Goal: Navigation & Orientation: Understand site structure

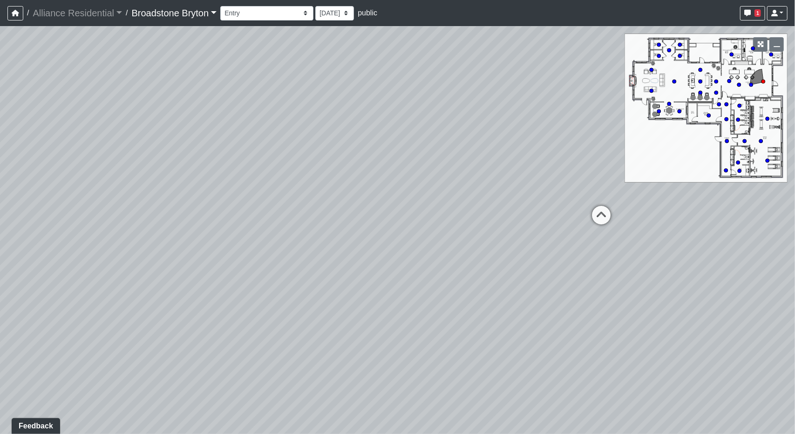
drag, startPoint x: 518, startPoint y: 251, endPoint x: 329, endPoint y: 194, distance: 197.9
click at [281, 233] on div "Loading... Desks 1 Loading... Breakroom Loading... Office 1" at bounding box center [397, 230] width 795 height 408
drag, startPoint x: 177, startPoint y: 294, endPoint x: 380, endPoint y: 273, distance: 204.7
click at [437, 281] on div "Loading... Desks 1 Loading... Breakroom Loading... Office 1" at bounding box center [397, 230] width 795 height 408
drag, startPoint x: 329, startPoint y: 271, endPoint x: 556, endPoint y: 272, distance: 227.4
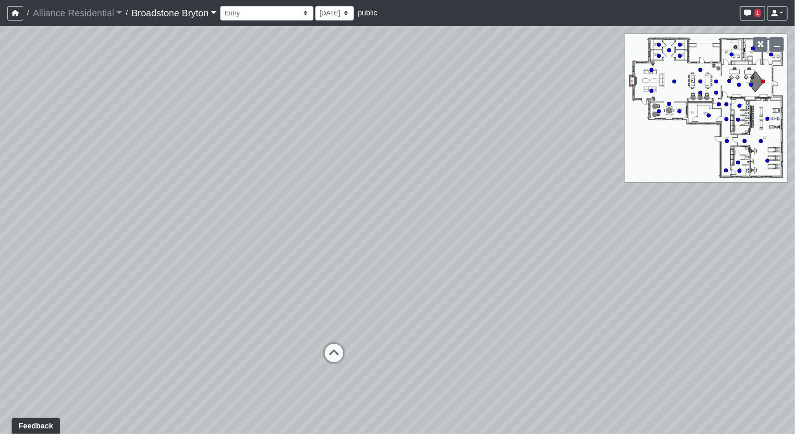
click at [559, 272] on div "Loading... Desks 1 Loading... Breakroom Loading... Office 1" at bounding box center [397, 230] width 795 height 408
drag, startPoint x: 300, startPoint y: 264, endPoint x: 373, endPoint y: 189, distance: 105.1
click at [476, 267] on div "Loading... Desks 1 Loading... Breakroom Loading... Office 1" at bounding box center [397, 230] width 795 height 408
drag, startPoint x: 447, startPoint y: 247, endPoint x: 239, endPoint y: 234, distance: 208.7
click at [239, 234] on div "Loading... Desks 1 Loading... Breakroom Loading... Office 1" at bounding box center [397, 230] width 795 height 408
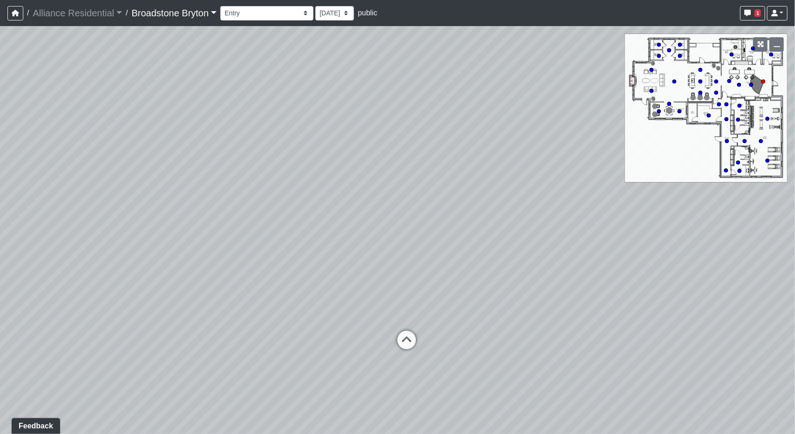
drag, startPoint x: 481, startPoint y: 310, endPoint x: 449, endPoint y: 307, distance: 32.4
click at [449, 307] on div "Loading... Desks 1 Loading... Breakroom Loading... Office 1" at bounding box center [397, 230] width 795 height 408
drag, startPoint x: 488, startPoint y: 190, endPoint x: 389, endPoint y: 192, distance: 99.8
click at [389, 192] on div "Loading... Desks 1 Loading... Breakroom Loading... Office 1" at bounding box center [397, 230] width 795 height 408
click at [342, 348] on icon at bounding box center [348, 349] width 28 height 28
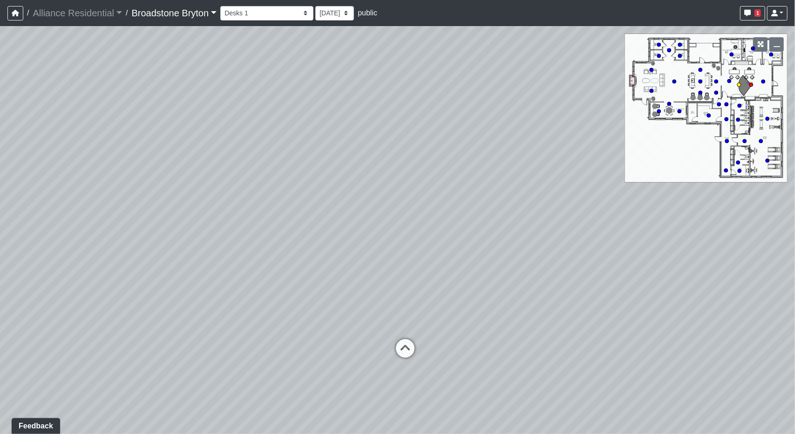
click at [393, 344] on icon at bounding box center [405, 353] width 28 height 28
drag, startPoint x: 270, startPoint y: 268, endPoint x: 501, endPoint y: 319, distance: 236.6
click at [501, 319] on div "Loading... Desks 1 Loading... Breakroom Loading... Office 1 Loading... Entry Lo…" at bounding box center [397, 230] width 795 height 408
click at [375, 241] on icon at bounding box center [374, 253] width 28 height 28
drag, startPoint x: 536, startPoint y: 297, endPoint x: 145, endPoint y: 202, distance: 402.7
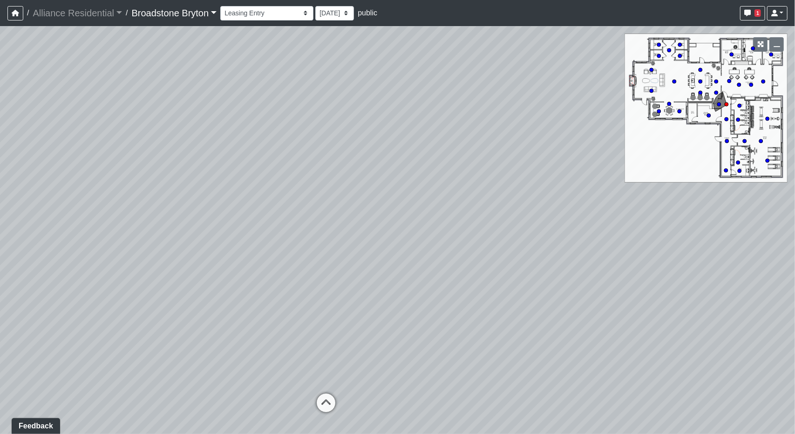
click at [145, 203] on div "Loading... Desks 1 Loading... Breakroom Loading... Office 1 Loading... Entry Lo…" at bounding box center [397, 230] width 795 height 408
drag, startPoint x: 345, startPoint y: 198, endPoint x: 370, endPoint y: 285, distance: 90.7
click at [332, 292] on div "Loading... Desks 1 Loading... Breakroom Loading... Office 1 Loading... Entry Lo…" at bounding box center [397, 230] width 795 height 408
drag, startPoint x: 375, startPoint y: 253, endPoint x: 442, endPoint y: 225, distance: 72.5
click at [442, 224] on div "Loading... Desks 1 Loading... Breakroom Loading... Office 1 Loading... Entry Lo…" at bounding box center [397, 230] width 795 height 408
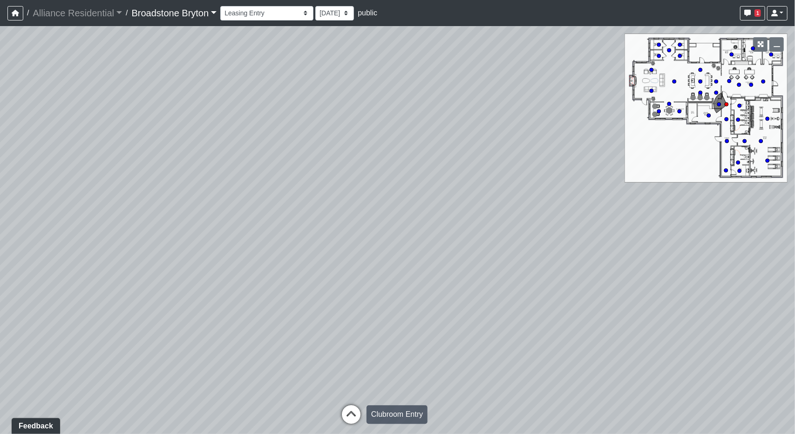
click at [355, 407] on icon at bounding box center [351, 419] width 28 height 28
drag, startPoint x: 461, startPoint y: 289, endPoint x: 310, endPoint y: 275, distance: 151.7
click at [310, 275] on div "Loading... Desks 1 Loading... Breakroom Loading... Office 1 Loading... Entry Lo…" at bounding box center [397, 230] width 795 height 408
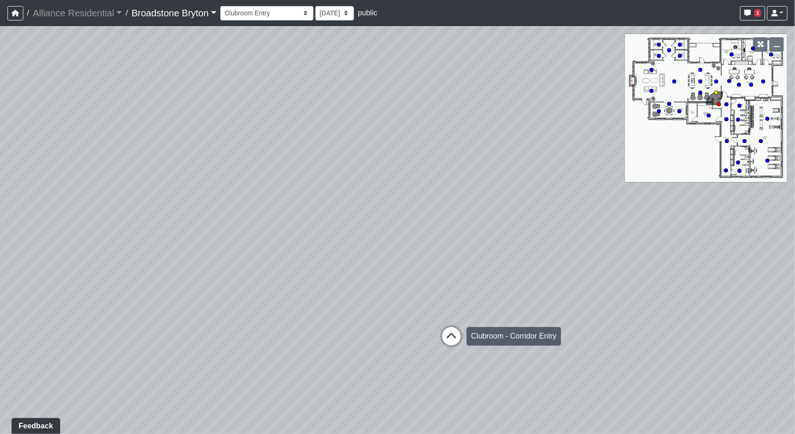
click at [445, 333] on icon at bounding box center [452, 341] width 28 height 28
drag, startPoint x: 490, startPoint y: 311, endPoint x: 111, endPoint y: 290, distance: 379.9
click at [94, 290] on div "Loading... Desks 1 Loading... Breakroom Loading... Office 1 Loading... Entry Lo…" at bounding box center [397, 230] width 795 height 408
click at [300, 329] on icon at bounding box center [295, 331] width 28 height 28
drag, startPoint x: 444, startPoint y: 275, endPoint x: 160, endPoint y: 270, distance: 283.4
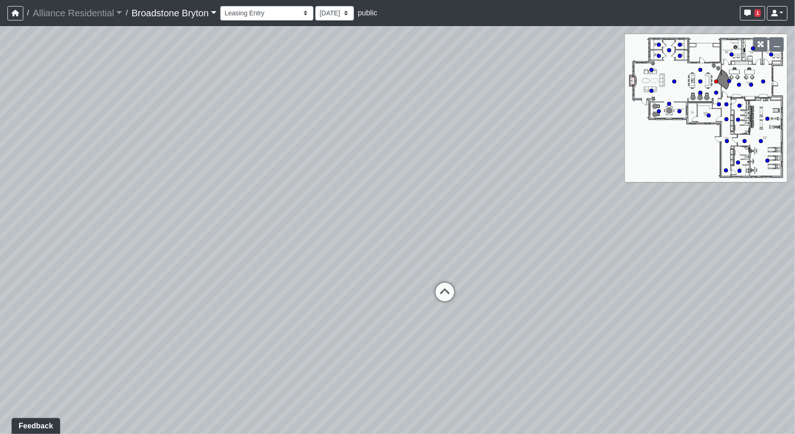
click at [154, 270] on div "Loading... Desks 1 Loading... Breakroom Loading... Office 1 Loading... Entry Lo…" at bounding box center [397, 230] width 795 height 408
click at [447, 292] on icon at bounding box center [444, 299] width 28 height 28
click at [527, 330] on icon at bounding box center [524, 343] width 28 height 28
drag, startPoint x: 451, startPoint y: 303, endPoint x: 465, endPoint y: 281, distance: 26.4
click at [451, 304] on icon at bounding box center [448, 309] width 28 height 28
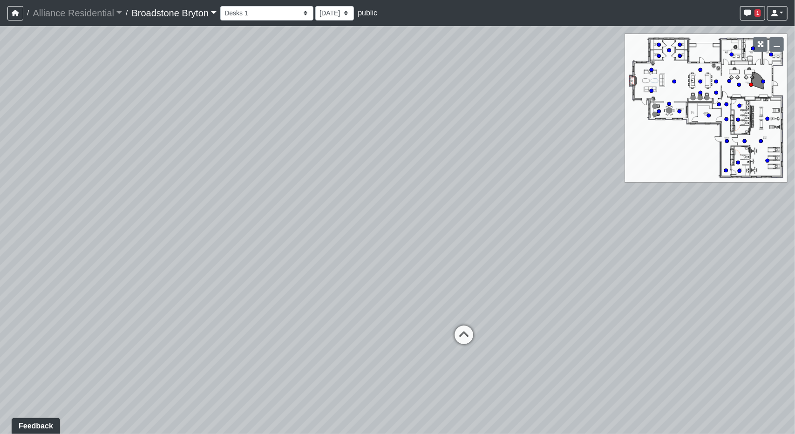
drag, startPoint x: 269, startPoint y: 194, endPoint x: 473, endPoint y: 239, distance: 209.3
click at [473, 239] on div "Loading... Desks 1 Loading... Breakroom Loading... Office 1 Loading... Entry Lo…" at bounding box center [397, 230] width 795 height 408
drag, startPoint x: 215, startPoint y: 300, endPoint x: 625, endPoint y: 320, distance: 410.6
click at [625, 320] on div "Loading... Desks 1 Loading... Breakroom Loading... Office 1 Loading... Entry Lo…" at bounding box center [397, 230] width 795 height 408
drag, startPoint x: 218, startPoint y: 295, endPoint x: 592, endPoint y: 309, distance: 374.5
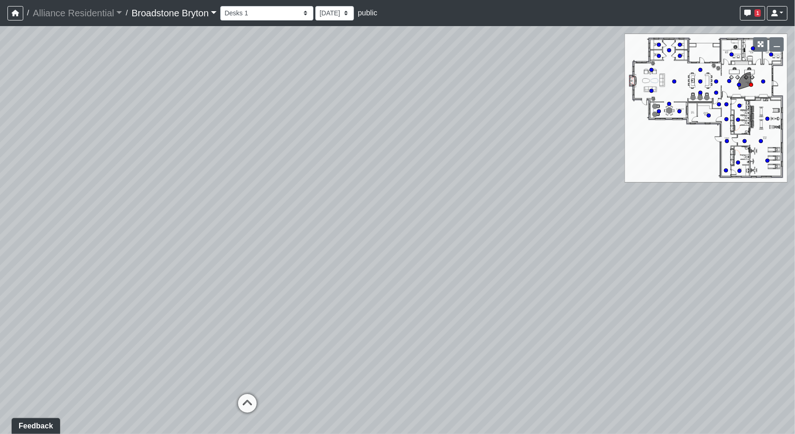
click at [592, 309] on div "Loading... Desks 1 Loading... Breakroom Loading... Office 1 Loading... Entry Lo…" at bounding box center [397, 230] width 795 height 408
drag, startPoint x: 304, startPoint y: 304, endPoint x: 154, endPoint y: 298, distance: 150.2
click at [154, 298] on div "Loading... Desks 1 Loading... Breakroom Loading... Office 1 Loading... Entry Lo…" at bounding box center [397, 230] width 795 height 408
drag, startPoint x: 454, startPoint y: 305, endPoint x: 188, endPoint y: 301, distance: 265.7
click at [188, 301] on div "Loading... Desks 1 Loading... Breakroom Loading... Office 1 Loading... Entry Lo…" at bounding box center [397, 230] width 795 height 408
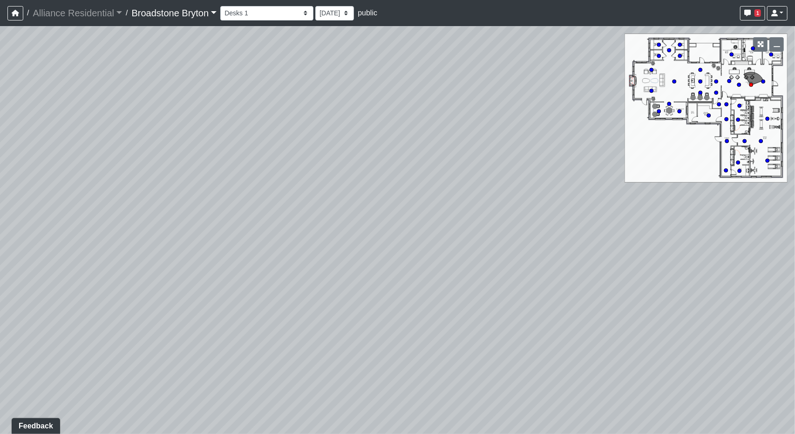
drag, startPoint x: 431, startPoint y: 137, endPoint x: 290, endPoint y: 163, distance: 143.5
click at [290, 163] on div "Loading... Desks 1 Loading... Breakroom Loading... Office 1 Loading... Entry Lo…" at bounding box center [397, 230] width 795 height 408
drag, startPoint x: 462, startPoint y: 322, endPoint x: 695, endPoint y: 279, distance: 236.4
click at [751, 276] on div "Loading... Desks 1 Loading... Breakroom Loading... Office 1 Loading... Entry Lo…" at bounding box center [397, 230] width 795 height 408
drag, startPoint x: 337, startPoint y: 280, endPoint x: 706, endPoint y: 274, distance: 368.2
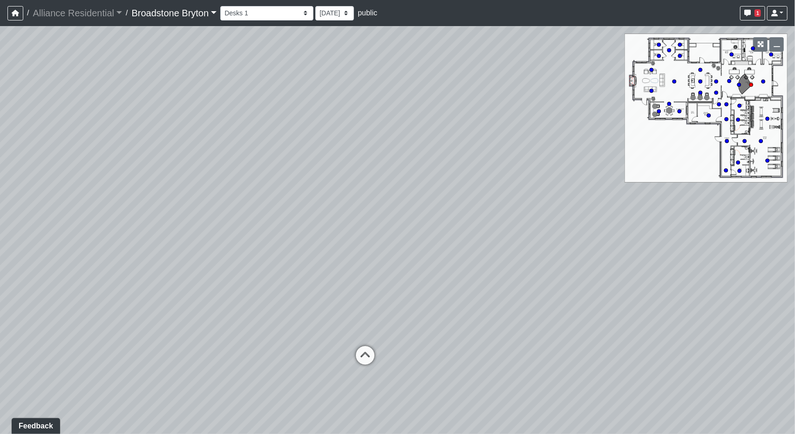
click at [733, 272] on div "Loading... Desks 1 Loading... Breakroom Loading... Office 1 Loading... Entry Lo…" at bounding box center [397, 230] width 795 height 408
drag, startPoint x: 540, startPoint y: 292, endPoint x: 624, endPoint y: 293, distance: 84.8
click at [624, 293] on div "Loading... Desks 1 Loading... Breakroom Loading... Office 1 Loading... Entry Lo…" at bounding box center [397, 230] width 795 height 408
drag, startPoint x: 655, startPoint y: 384, endPoint x: 296, endPoint y: 366, distance: 359.2
click at [296, 366] on div "Loading... Desks 1 Loading... Breakroom Loading... Office 1 Loading... Entry Lo…" at bounding box center [397, 230] width 795 height 408
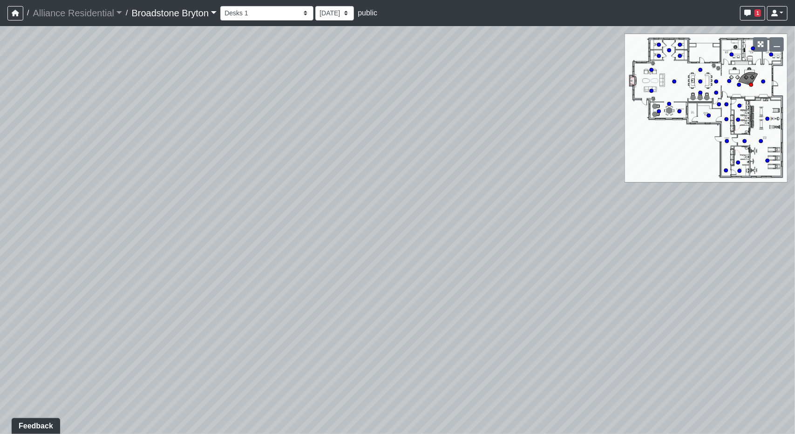
drag, startPoint x: 528, startPoint y: 356, endPoint x: 229, endPoint y: 351, distance: 299.7
click at [226, 351] on div "Loading... Desks 1 Loading... Breakroom Loading... Office 1 Loading... Entry Lo…" at bounding box center [397, 230] width 795 height 408
drag, startPoint x: 339, startPoint y: 270, endPoint x: 595, endPoint y: 273, distance: 255.8
click at [595, 273] on div "Loading... Desks 1 Loading... Breakroom Loading... Office 1 Loading... Entry Lo…" at bounding box center [397, 230] width 795 height 408
drag, startPoint x: 240, startPoint y: 316, endPoint x: 437, endPoint y: 276, distance: 201.7
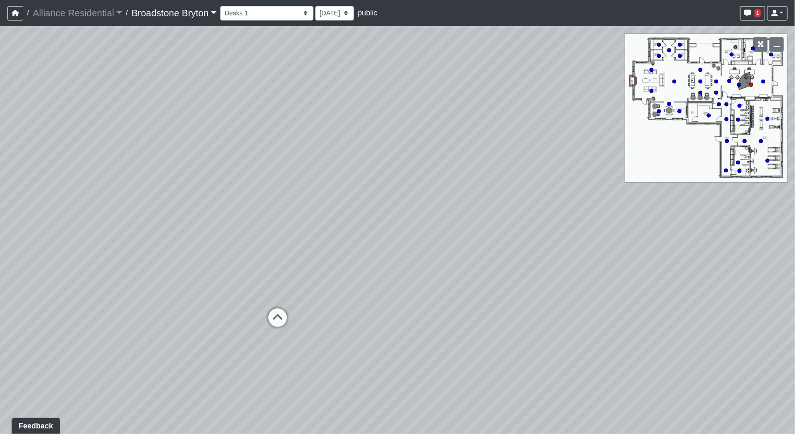
click at [467, 273] on div "Loading... Desks 1 Loading... Breakroom Loading... Office 1 Loading... Entry Lo…" at bounding box center [397, 230] width 795 height 408
click at [313, 310] on div "Loading... Desks 1 Loading... Breakroom Loading... Office 1 Loading... Entry Lo…" at bounding box center [397, 230] width 795 height 408
click at [286, 314] on icon at bounding box center [278, 322] width 28 height 28
drag, startPoint x: 524, startPoint y: 234, endPoint x: 206, endPoint y: 260, distance: 318.4
click at [206, 260] on div "Loading... Desks 1 Loading... Breakroom Loading... Office 1 Loading... Entry Lo…" at bounding box center [397, 230] width 795 height 408
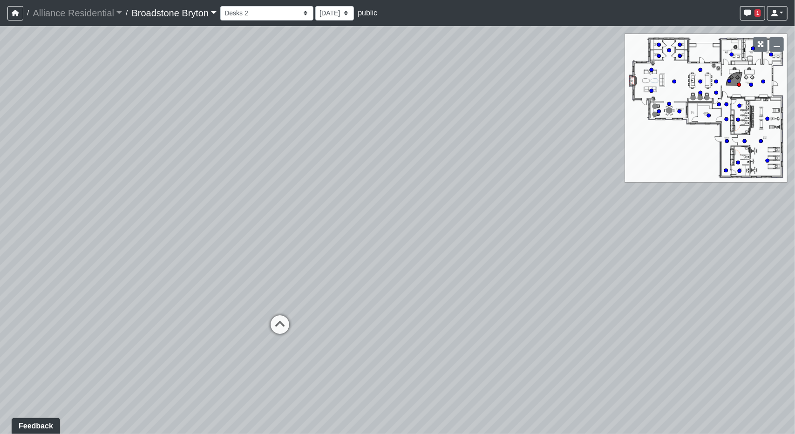
drag, startPoint x: 383, startPoint y: 321, endPoint x: 407, endPoint y: 311, distance: 26.3
click at [422, 309] on div "Loading... Desks 1 Loading... Breakroom Loading... Office 1 Loading... Entry Lo…" at bounding box center [397, 230] width 795 height 408
click at [315, 308] on icon at bounding box center [305, 311] width 28 height 28
drag
click at [425, 266] on div "Loading... Desks 1 Loading... Breakroom Loading... Office 1 Loading... Entry Lo…" at bounding box center [397, 230] width 795 height 408
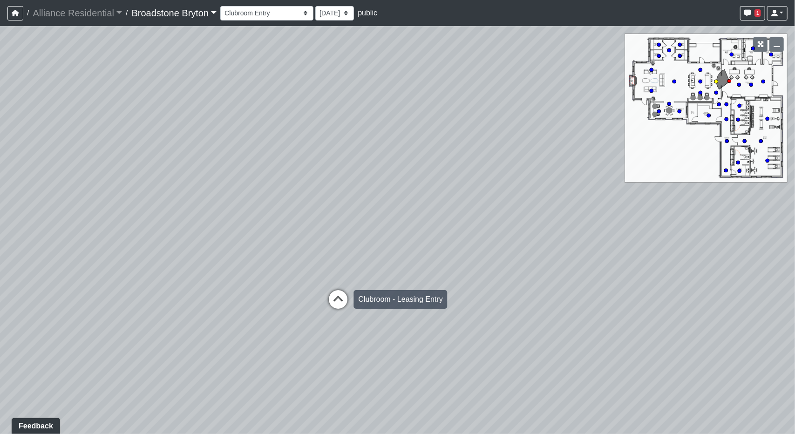
click at [349, 291] on icon at bounding box center [338, 304] width 28 height 28
click at [408, 251] on div "Loading... Desks 1 Loading... Breakroom Loading... Office 1 Loading... Entry Lo…" at bounding box center [397, 230] width 795 height 408
click at [456, 230] on div "Loading... Desks 1 Loading... Breakroom Loading... Office 1 Loading... Entry Lo…" at bounding box center [397, 230] width 795 height 408
click at [483, 199] on div "Loading... Desks 1 Loading... Breakroom Loading... Office 1 Loading... Entry Lo…" at bounding box center [397, 230] width 795 height 408
click at [473, 193] on div "Loading... Desks 1 Loading... Breakroom Loading... Office 1 Loading... Entry Lo…" at bounding box center [397, 230] width 795 height 408
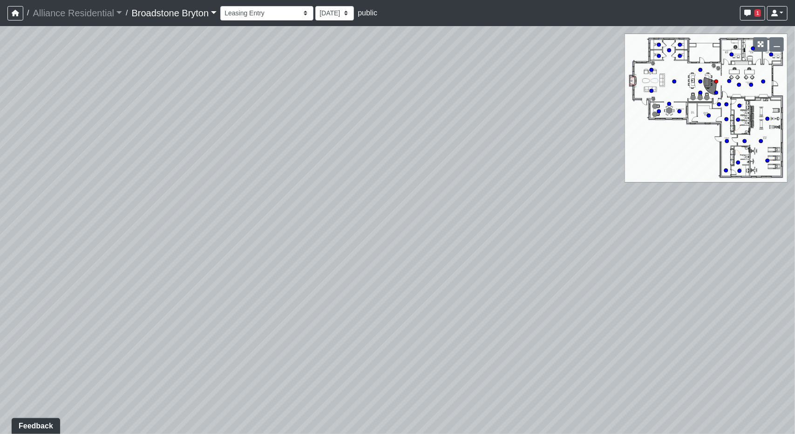
click at [473, 249] on div "Loading... Desks 1 Loading... Breakroom Loading... Office 1 Loading... Entry Lo…" at bounding box center [397, 230] width 795 height 408
click at [233, 173] on div "Loading... Desks 1 Loading... Breakroom Loading... Office 1 Loading... Entry Lo…" at bounding box center [397, 230] width 795 height 408
click at [552, 197] on icon at bounding box center [560, 200] width 28 height 28
click at [507, 219] on div "Loading... Desks 1 Loading... Breakroom Loading... Office 1 Loading... Entry Lo…" at bounding box center [397, 230] width 795 height 408
click at [411, 265] on icon at bounding box center [409, 268] width 28 height 28
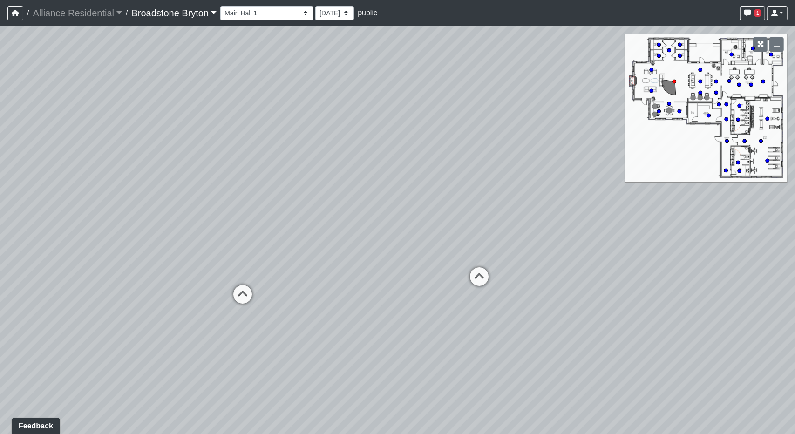
click at [477, 226] on div "Loading... Desks 1 Loading... Breakroom Loading... Office 1 Loading... Entry Lo…" at bounding box center [397, 230] width 795 height 408
click at [254, 142] on div "Loading... Desks 1 Loading... Breakroom Loading... Office 1 Loading... Entry Lo…" at bounding box center [397, 230] width 795 height 408
click at [600, 216] on div "Loading... Desks 1 Loading... Breakroom Loading... Office 1 Loading... Entry Lo…" at bounding box center [397, 230] width 795 height 408
click at [569, 205] on div "Loading... Desks 1 Loading... Breakroom Loading... Office 1 Loading... Entry Lo…" at bounding box center [397, 230] width 795 height 408
click at [370, 215] on div "Loading... Desks 1 Loading... Breakroom Loading... Office 1 Loading... Entry Lo…" at bounding box center [397, 230] width 795 height 408
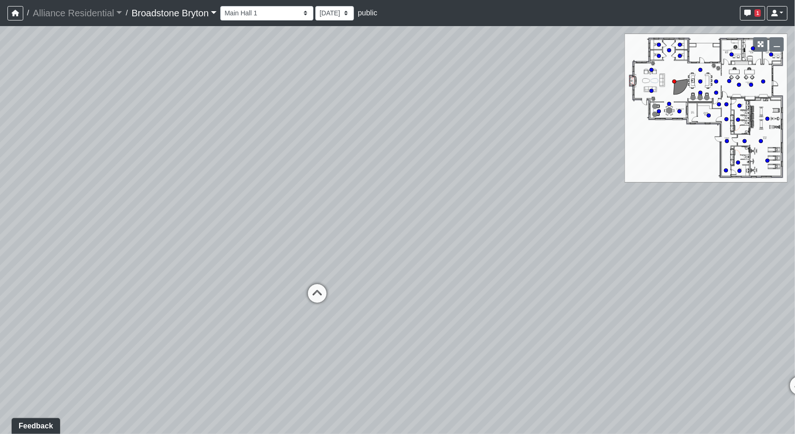
click at [442, 219] on div "Loading... Desks 1 Loading... Breakroom Loading... Office 1 Loading... Entry Lo…" at bounding box center [397, 230] width 795 height 408
click at [405, 203] on div "Loading... Desks 1 Loading... Breakroom Loading... Office 1 Loading... Entry Lo…" at bounding box center [397, 230] width 795 height 408
click at [447, 274] on icon at bounding box center [448, 285] width 28 height 28
click at [485, 227] on div "Loading... Desks 1 Loading... Breakroom Loading... Office 1 Loading... Entry Lo…" at bounding box center [397, 230] width 795 height 408
click at [438, 320] on icon at bounding box center [441, 334] width 28 height 28
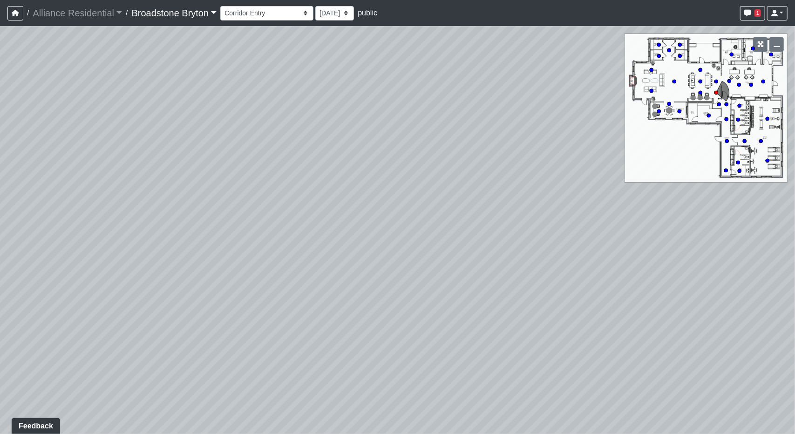
click at [460, 221] on div "Loading... Desks 1 Loading... Breakroom Loading... Office 1 Loading... Entry Lo…" at bounding box center [397, 230] width 795 height 408
click at [552, 218] on div "Loading... Desks 1 Loading... Breakroom Loading... Office 1 Loading... Entry Lo…" at bounding box center [397, 230] width 795 height 408
click at [244, 383] on div "Loading... Leasing Entry" at bounding box center [238, 394] width 28 height 28
click at [220, 289] on div "Loading... Desks 1 Loading... Breakroom Loading... Office 1 Loading... Entry Lo…" at bounding box center [397, 230] width 795 height 408
click at [572, 372] on icon at bounding box center [568, 384] width 28 height 28
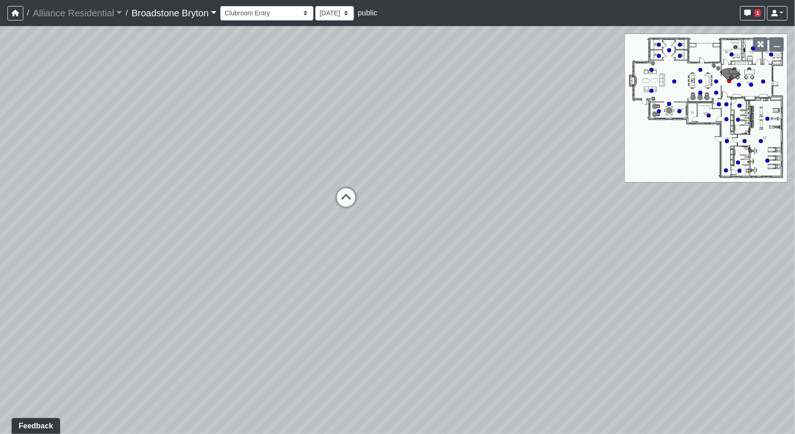
click at [604, 265] on div "Loading... Desks 1 Loading... Breakroom Loading... Office 1 Loading... Entry Lo…" at bounding box center [397, 230] width 795 height 408
click at [346, 209] on icon at bounding box center [348, 202] width 28 height 28
click at [292, 106] on div "Loading... Desks 1 Loading... Breakroom Loading... Office 1 Loading... Entry Lo…" at bounding box center [397, 230] width 795 height 408
click at [193, 59] on div "Loading... Desks 1 Loading... Breakroom Loading... Office 1 Loading... Entry Lo…" at bounding box center [397, 230] width 795 height 408
drag, startPoint x: 405, startPoint y: 139, endPoint x: 303, endPoint y: 251, distance: 151.7
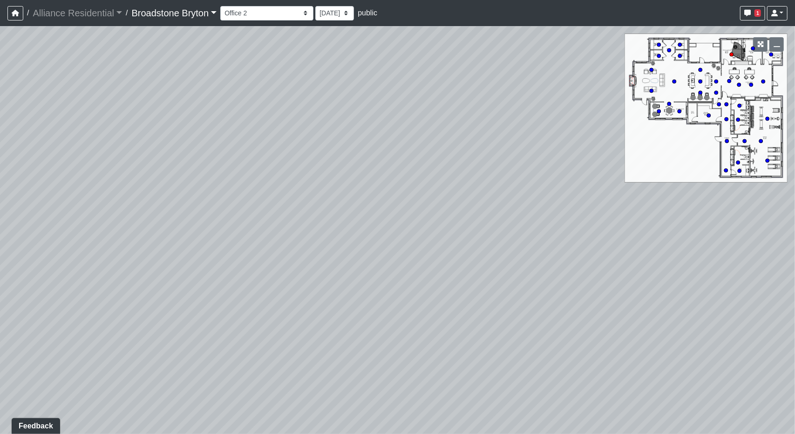
click at [284, 276] on div "Loading... Desks 1 Loading... Breakroom Loading... Office 1 Loading... Entry Lo…" at bounding box center [397, 230] width 795 height 408
drag, startPoint x: 419, startPoint y: 200, endPoint x: 300, endPoint y: 301, distance: 156.3
click at [300, 301] on div "Loading... Desks 1 Loading... Breakroom Loading... Office 1 Loading... Entry Lo…" at bounding box center [397, 230] width 795 height 408
drag, startPoint x: 428, startPoint y: 243, endPoint x: 234, endPoint y: 208, distance: 197.4
click at [234, 208] on div "Loading... Desks 1 Loading... Breakroom Loading... Office 1 Loading... Entry Lo…" at bounding box center [397, 230] width 795 height 408
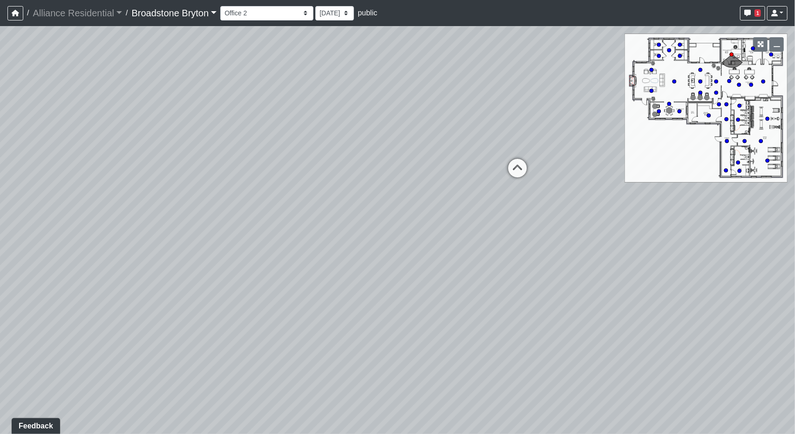
click at [314, 206] on div "Loading... Desks 1 Loading... Breakroom Loading... Office 1 Loading... Entry Lo…" at bounding box center [397, 230] width 795 height 408
drag, startPoint x: 348, startPoint y: 224, endPoint x: 611, endPoint y: 231, distance: 263.4
click at [640, 238] on div "Loading... Desks 1 Loading... Breakroom Loading... Office 1 Loading... Entry Lo…" at bounding box center [397, 230] width 795 height 408
drag, startPoint x: 438, startPoint y: 184, endPoint x: 576, endPoint y: 271, distance: 163.8
click at [658, 283] on div "Loading... Desks 1 Loading... Breakroom Loading... Office 1 Loading... Entry Lo…" at bounding box center [397, 230] width 795 height 408
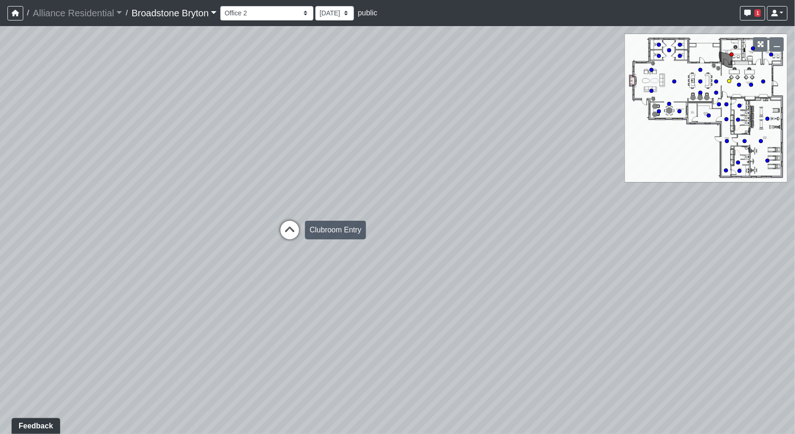
click at [299, 231] on icon at bounding box center [290, 235] width 28 height 28
drag, startPoint x: 503, startPoint y: 312, endPoint x: 370, endPoint y: 292, distance: 134.3
click at [370, 292] on div "Loading... Desks 1 Loading... Breakroom Loading... Office 1 Loading... Entry Lo…" at bounding box center [397, 230] width 795 height 408
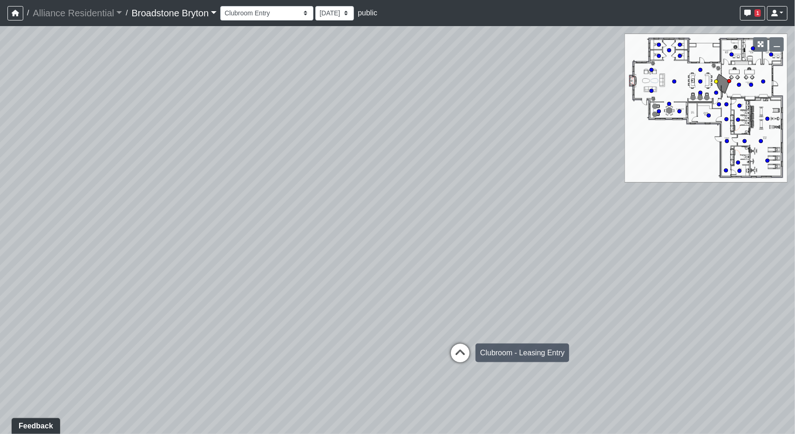
click at [466, 357] on icon at bounding box center [460, 358] width 28 height 28
drag, startPoint x: 473, startPoint y: 315, endPoint x: 364, endPoint y: 288, distance: 111.5
click at [364, 288] on div "Loading... Desks 1 Loading... Breakroom Loading... Office 1 Loading... Entry Lo…" at bounding box center [397, 230] width 795 height 408
click at [638, 183] on icon at bounding box center [641, 182] width 28 height 28
drag, startPoint x: 354, startPoint y: 214, endPoint x: 545, endPoint y: 266, distance: 197.9
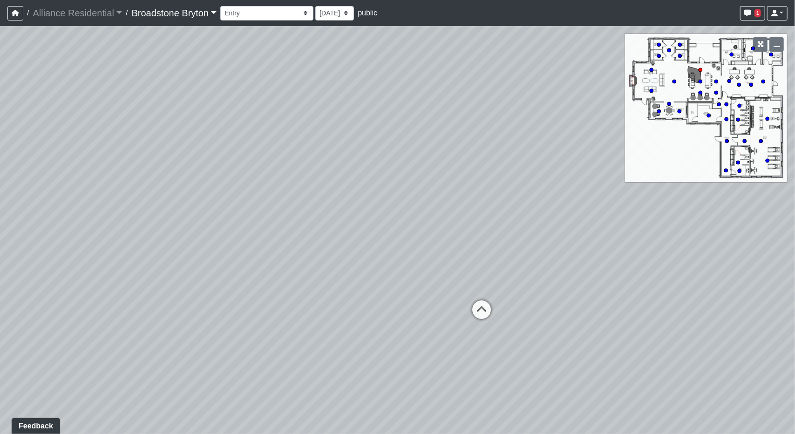
click at [545, 266] on div "Loading... Desks 1 Loading... Breakroom Loading... Office 1 Loading... Entry Lo…" at bounding box center [397, 230] width 795 height 408
drag, startPoint x: 253, startPoint y: 404, endPoint x: 222, endPoint y: 354, distance: 59.5
click at [222, 354] on div "Loading... Desks 1 Loading... Breakroom Loading... Office 1 Loading... Entry Lo…" at bounding box center [397, 230] width 795 height 408
drag, startPoint x: 337, startPoint y: 198, endPoint x: 418, endPoint y: 186, distance: 81.9
click at [418, 186] on div "Loading... Desks 1 Loading... Breakroom Loading... Office 1 Loading... Entry Lo…" at bounding box center [397, 230] width 795 height 408
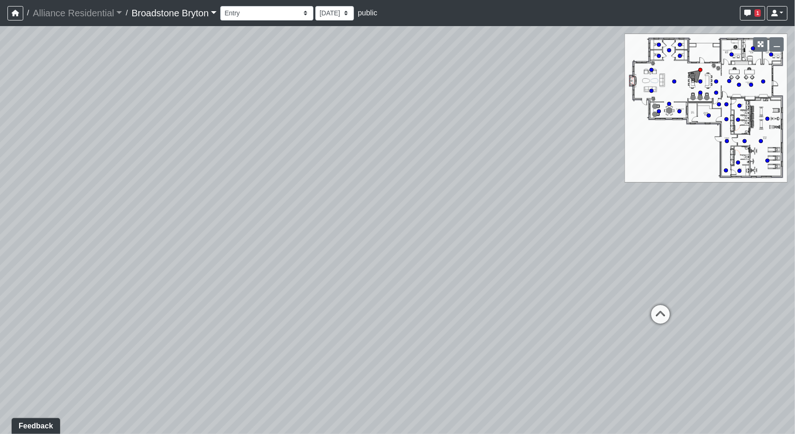
drag, startPoint x: 128, startPoint y: 297, endPoint x: 439, endPoint y: 288, distance: 311.4
click at [442, 288] on div "Loading... Desks 1 Loading... Breakroom Loading... Office 1 Loading... Entry Lo…" at bounding box center [397, 230] width 795 height 408
drag, startPoint x: 170, startPoint y: 287, endPoint x: 315, endPoint y: 261, distance: 147.5
click at [315, 261] on div "Loading... Desks 1 Loading... Breakroom Loading... Office 1 Loading... Entry Lo…" at bounding box center [397, 230] width 795 height 408
drag, startPoint x: 172, startPoint y: 269, endPoint x: 11, endPoint y: 276, distance: 161.4
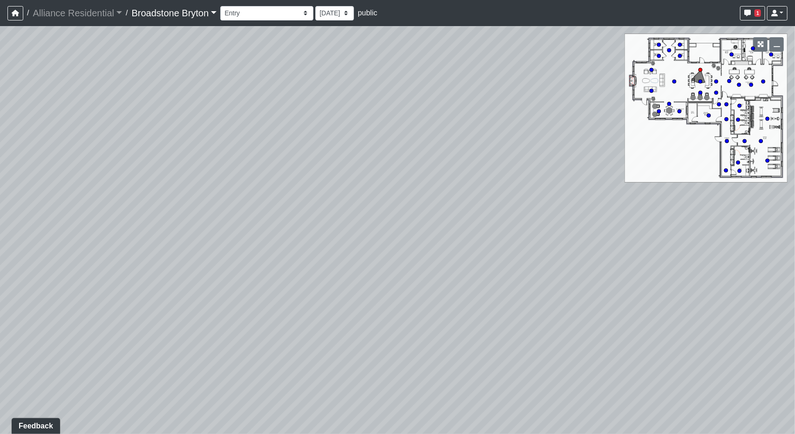
click at [11, 276] on div "Loading... Desks 1 Loading... Breakroom Loading... Office 1 Loading... Entry Lo…" at bounding box center [397, 230] width 795 height 408
drag, startPoint x: 461, startPoint y: 287, endPoint x: 248, endPoint y: 282, distance: 213.5
click at [248, 282] on div "Loading... Desks 1 Loading... Breakroom Loading... Office 1 Loading... Entry Lo…" at bounding box center [397, 230] width 795 height 408
drag, startPoint x: 289, startPoint y: 261, endPoint x: 388, endPoint y: 271, distance: 99.2
click at [517, 262] on div "Loading... Desks 1 Loading... Breakroom Loading... Office 1 Loading... Entry Lo…" at bounding box center [397, 230] width 795 height 408
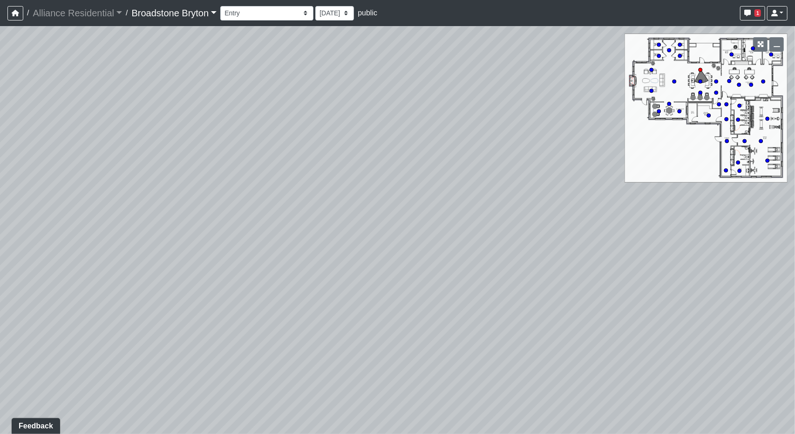
drag, startPoint x: 241, startPoint y: 275, endPoint x: 437, endPoint y: 296, distance: 196.3
click at [437, 296] on div "Loading... Desks 1 Loading... Breakroom Loading... Office 1 Loading... Entry Lo…" at bounding box center [397, 230] width 795 height 408
drag, startPoint x: 576, startPoint y: 265, endPoint x: 481, endPoint y: 272, distance: 95.7
click at [481, 272] on div "Loading... Desks 1 Loading... Breakroom Loading... Office 1 Loading... Entry Lo…" at bounding box center [397, 230] width 795 height 408
drag, startPoint x: 372, startPoint y: 284, endPoint x: 531, endPoint y: 247, distance: 163.2
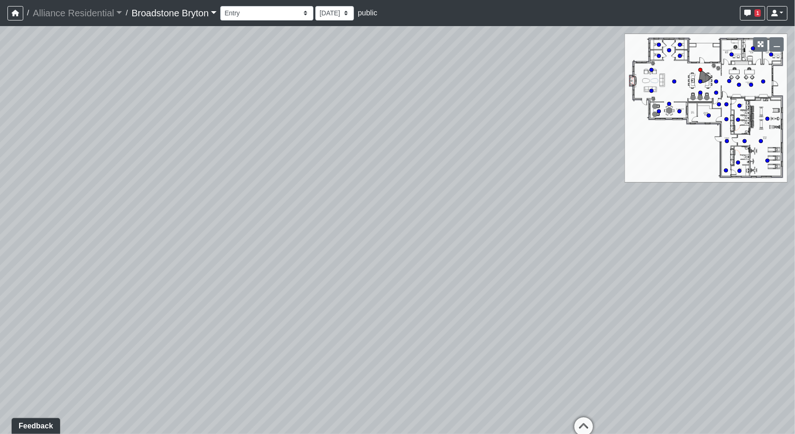
click at [531, 247] on div "Loading... Desks 1 Loading... Breakroom Loading... Office 1 Loading... Entry Lo…" at bounding box center [397, 230] width 795 height 408
drag, startPoint x: 479, startPoint y: 267, endPoint x: 183, endPoint y: 270, distance: 295.9
click at [183, 270] on div "Loading... Desks 1 Loading... Breakroom Loading... Office 1 Loading... Entry Lo…" at bounding box center [397, 230] width 795 height 408
drag, startPoint x: 308, startPoint y: 228, endPoint x: 310, endPoint y: 233, distance: 5.0
click at [310, 233] on div "Loading... Desks 1 Loading... Breakroom Loading... Office 1 Loading... Entry Lo…" at bounding box center [397, 230] width 795 height 408
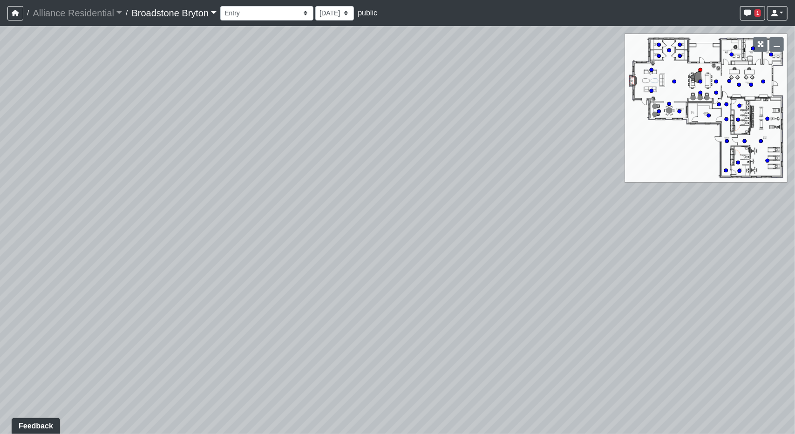
drag, startPoint x: 440, startPoint y: 302, endPoint x: 246, endPoint y: 359, distance: 203.0
click at [246, 359] on div "Loading... Desks 1 Loading... Breakroom Loading... Office 1 Loading... Entry Lo…" at bounding box center [397, 230] width 795 height 408
drag, startPoint x: 488, startPoint y: 277, endPoint x: 243, endPoint y: 286, distance: 245.3
click at [157, 286] on div "Loading... Desks 1 Loading... Breakroom Loading... Office 1 Loading... Entry Lo…" at bounding box center [397, 230] width 795 height 408
drag, startPoint x: 603, startPoint y: 198, endPoint x: 424, endPoint y: 270, distance: 194.0
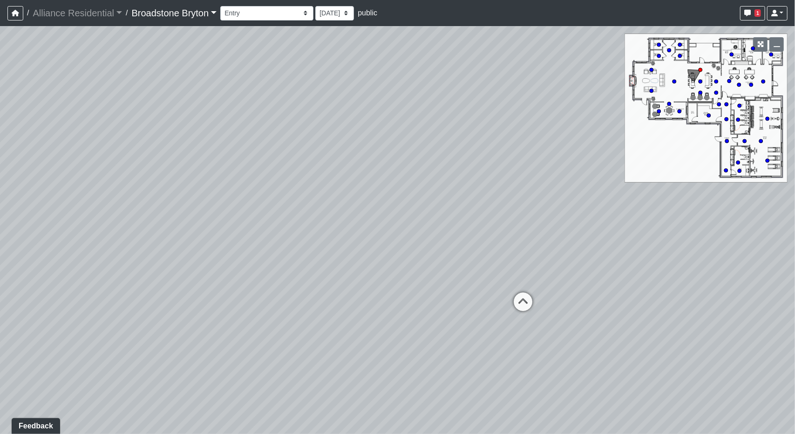
click at [424, 270] on div "Loading... Desks 1 Loading... Breakroom Loading... Office 1 Loading... Entry Lo…" at bounding box center [397, 230] width 795 height 408
click at [374, 351] on div "Loading... Desks 1 Loading... Breakroom Loading... Office 1 Loading... Entry Lo…" at bounding box center [397, 230] width 795 height 408
click at [377, 359] on icon at bounding box center [373, 370] width 28 height 28
drag, startPoint x: 274, startPoint y: 313, endPoint x: 535, endPoint y: 266, distance: 265.2
click at [651, 267] on div "Loading... Desks 1 Loading... Breakroom Loading... Office 1 Loading... Entry Lo…" at bounding box center [397, 230] width 795 height 408
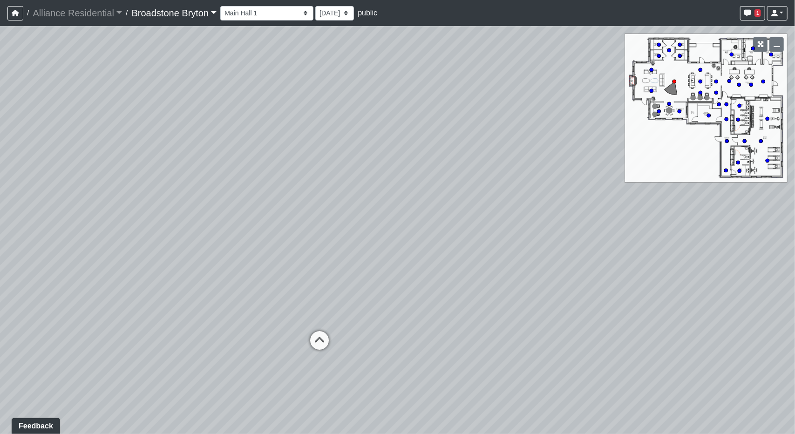
drag, startPoint x: 201, startPoint y: 256, endPoint x: 476, endPoint y: 228, distance: 276.3
click at [476, 228] on div "Loading... Desks 1 Loading... Breakroom Loading... Office 1 Loading... Entry Lo…" at bounding box center [397, 230] width 795 height 408
click at [333, 329] on icon at bounding box center [336, 343] width 28 height 28
drag, startPoint x: 340, startPoint y: 319, endPoint x: 164, endPoint y: 258, distance: 186.3
click at [0, 256] on div "Loading... Desks 1 Loading... Breakroom Loading... Office 1 Loading... Entry Lo…" at bounding box center [397, 230] width 795 height 408
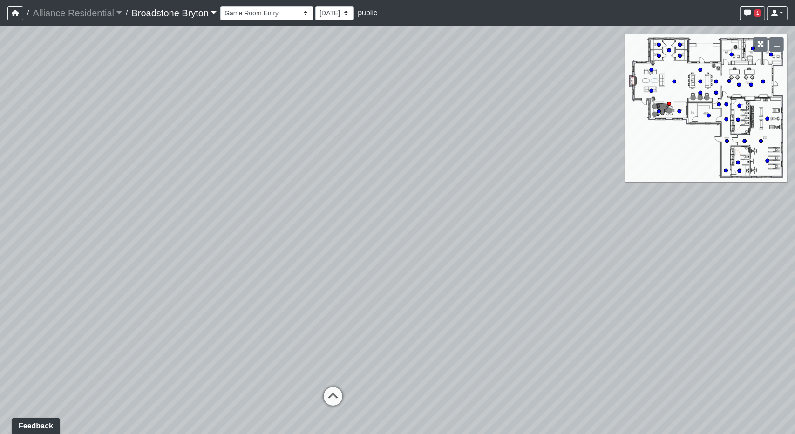
drag, startPoint x: 425, startPoint y: 280, endPoint x: 185, endPoint y: 329, distance: 244.9
click at [185, 329] on div "Loading... Desks 1 Loading... Breakroom Loading... Office 1 Loading... Entry Lo…" at bounding box center [397, 230] width 795 height 408
drag, startPoint x: 151, startPoint y: 305, endPoint x: 578, endPoint y: 293, distance: 427.5
click at [533, 286] on div "Loading... Desks 1 Loading... Breakroom Loading... Office 1 Loading... Entry Lo…" at bounding box center [397, 230] width 795 height 408
drag, startPoint x: 237, startPoint y: 274, endPoint x: 255, endPoint y: 359, distance: 87.7
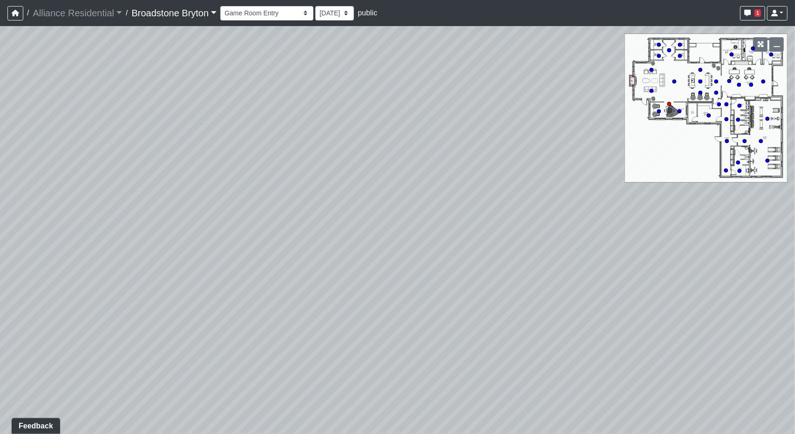
click at [261, 376] on div "Loading... Desks 1 Loading... Breakroom Loading... Office 1 Loading... Entry Lo…" at bounding box center [397, 230] width 795 height 408
drag, startPoint x: 213, startPoint y: 153, endPoint x: 490, endPoint y: 270, distance: 300.1
click at [538, 301] on div "Loading... Desks 1 Loading... Breakroom Loading... Office 1 Loading... Entry Lo…" at bounding box center [397, 230] width 795 height 408
drag, startPoint x: 334, startPoint y: 135, endPoint x: 178, endPoint y: 348, distance: 263.5
click at [179, 348] on div "Loading... Desks 1 Loading... Breakroom Loading... Office 1 Loading... Entry Lo…" at bounding box center [397, 230] width 795 height 408
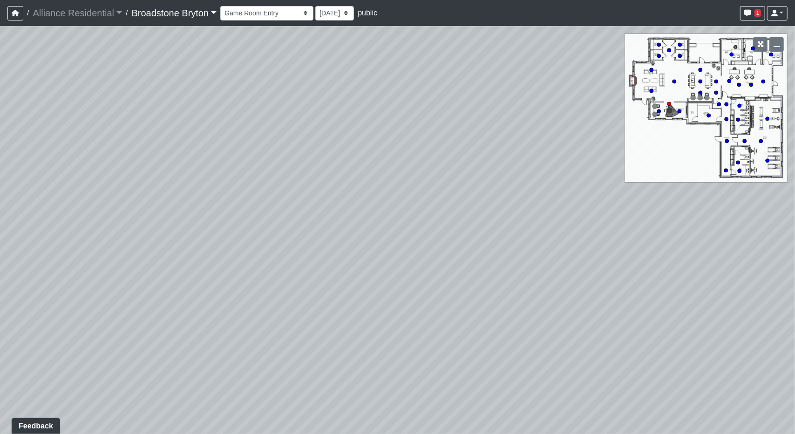
drag, startPoint x: 328, startPoint y: 246, endPoint x: 433, endPoint y: 99, distance: 180.8
click at [266, 277] on div "Loading... Desks 1 Loading... Breakroom Loading... Office 1 Loading... Entry Lo…" at bounding box center [397, 230] width 795 height 408
click at [432, 144] on div "Loading... Desks 1 Loading... Breakroom Loading... Office 1 Loading... Entry Lo…" at bounding box center [397, 230] width 795 height 408
click at [451, 87] on div "Loading... Desks 1 Loading... Breakroom Loading... Office 1 Loading... Entry Lo…" at bounding box center [397, 230] width 795 height 408
click at [354, 106] on div "Loading... Desks 1 Loading... Breakroom Loading... Office 1 Loading... Entry Lo…" at bounding box center [397, 230] width 795 height 408
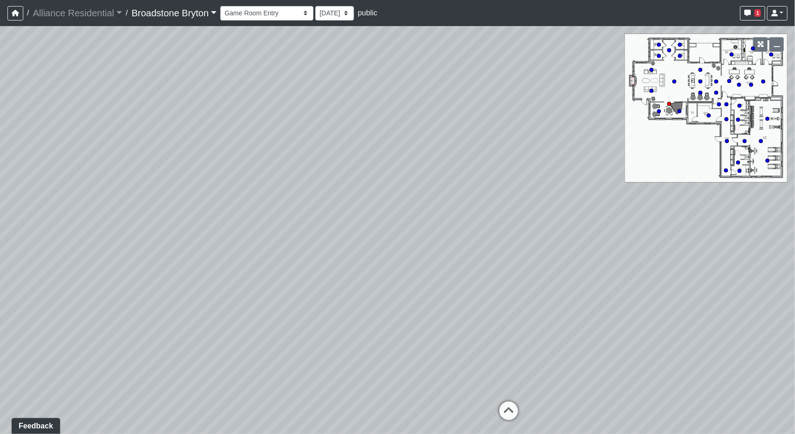
click at [394, 146] on div "Loading... Desks 1 Loading... Breakroom Loading... Office 1 Loading... Entry Lo…" at bounding box center [397, 230] width 795 height 408
click at [121, 218] on div "Loading... Desks 1 Loading... Breakroom Loading... Office 1 Loading... Entry Lo…" at bounding box center [397, 230] width 795 height 408
click at [564, 166] on div "Loading... Desks 1 Loading... Breakroom Loading... Office 1 Loading... Entry Lo…" at bounding box center [397, 230] width 795 height 408
click at [193, 244] on div "Loading... Desks 1 Loading... Breakroom Loading... Office 1 Loading... Entry Lo…" at bounding box center [397, 230] width 795 height 408
click at [248, 220] on div "Loading... Desks 1 Loading... Breakroom Loading... Office 1 Loading... Entry Lo…" at bounding box center [397, 230] width 795 height 408
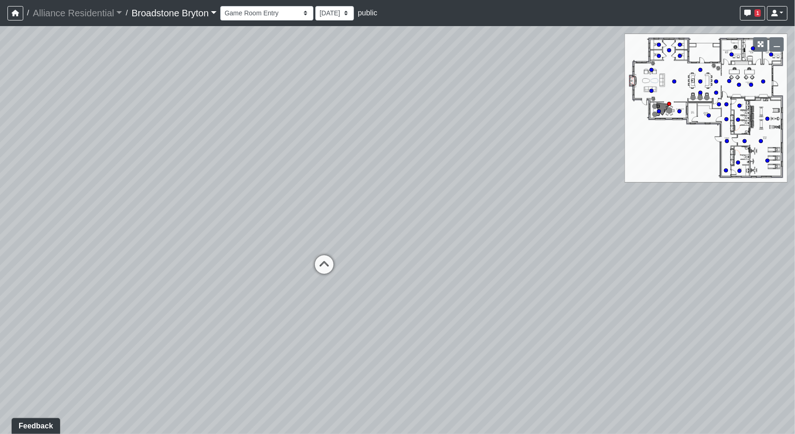
click at [377, 298] on div "Loading... Desks 1 Loading... Breakroom Loading... Office 1 Loading... Entry Lo…" at bounding box center [397, 230] width 795 height 408
click at [403, 287] on div "Loading... Desks 1 Loading... Breakroom Loading... Office 1 Loading... Entry Lo…" at bounding box center [397, 230] width 795 height 408
click at [446, 296] on div "Loading... Desks 1 Loading... Breakroom Loading... Office 1 Loading... Entry Lo…" at bounding box center [397, 230] width 795 height 408
click at [425, 288] on div "Loading... Desks 1 Loading... Breakroom Loading... Office 1 Loading... Entry Lo…" at bounding box center [397, 230] width 795 height 408
click at [180, 88] on div "Loading... Desks 1 Loading... Breakroom Loading... Office 1 Loading... Entry Lo…" at bounding box center [397, 230] width 795 height 408
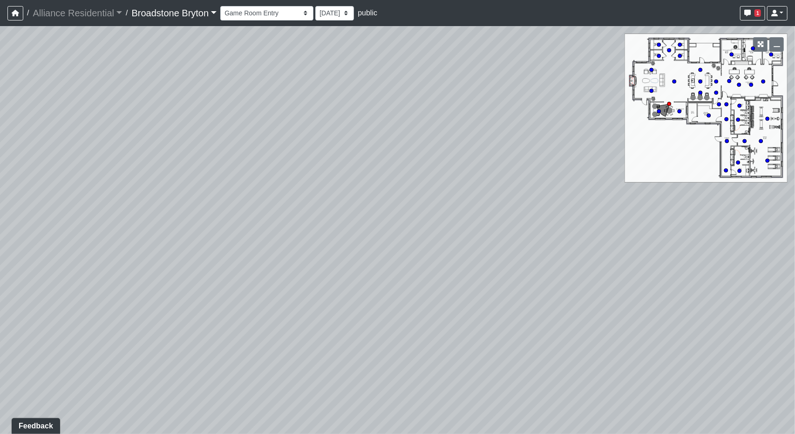
click at [194, 100] on div "Loading... Desks 1 Loading... Breakroom Loading... Office 1 Loading... Entry Lo…" at bounding box center [397, 230] width 795 height 408
click at [164, 154] on div "Loading... Desks 1 Loading... Breakroom Loading... Office 1 Loading... Entry Lo…" at bounding box center [397, 230] width 795 height 408
click at [597, 201] on div "Loading... Desks 1 Loading... Breakroom Loading... Office 1 Loading... Entry Lo…" at bounding box center [397, 230] width 795 height 408
click at [598, 196] on div "Loading... Desks 1 Loading... Breakroom Loading... Office 1 Loading... Entry Lo…" at bounding box center [397, 230] width 795 height 408
click at [564, 170] on div "Loading... Desks 1 Loading... Breakroom Loading... Office 1 Loading... Entry Lo…" at bounding box center [397, 230] width 795 height 408
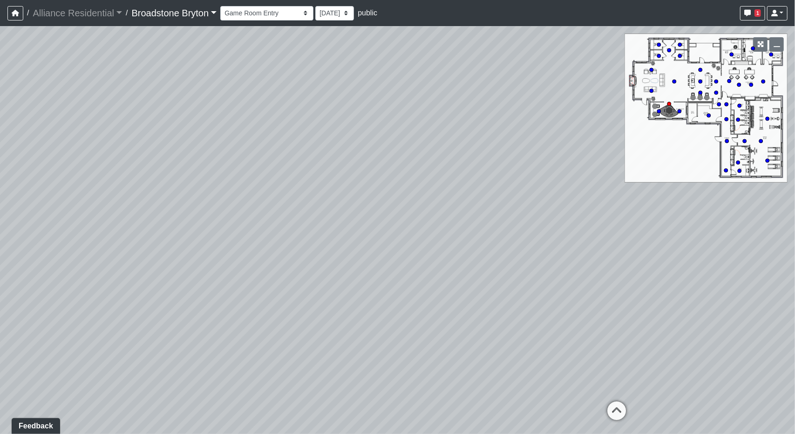
click at [170, 226] on div "Loading... Desks 1 Loading... Breakroom Loading... Office 1 Loading... Entry Lo…" at bounding box center [397, 230] width 795 height 408
click at [448, 223] on div "Loading... Desks 1 Loading... Breakroom Loading... Office 1 Loading... Entry Lo…" at bounding box center [397, 230] width 795 height 408
click at [599, 233] on div "Loading... Desks 1 Loading... Breakroom Loading... Office 1 Loading... Entry Lo…" at bounding box center [397, 230] width 795 height 408
click at [545, 215] on div "Loading... Desks 1 Loading... Breakroom Loading... Office 1 Loading... Entry Lo…" at bounding box center [397, 230] width 795 height 408
click at [262, 218] on div "Loading... Desks 1 Loading... Breakroom Loading... Office 1 Loading... Entry Lo…" at bounding box center [397, 230] width 795 height 408
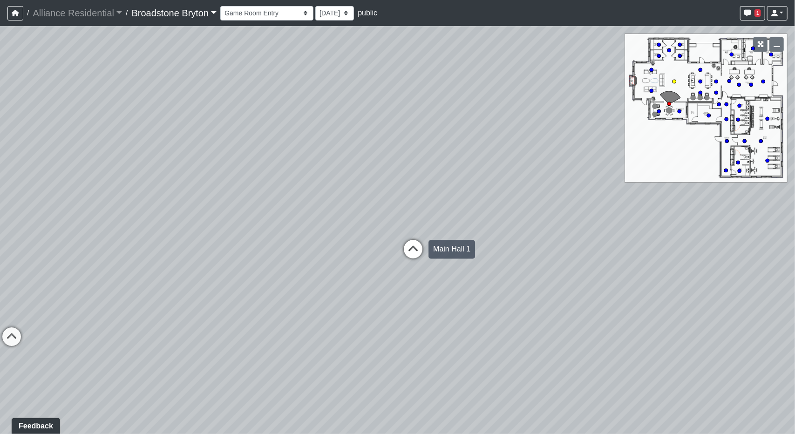
click at [416, 241] on icon at bounding box center [413, 254] width 28 height 28
click at [364, 249] on div "Loading... Desks 1 Loading... Breakroom Loading... Office 1 Loading... Entry Lo…" at bounding box center [397, 230] width 795 height 408
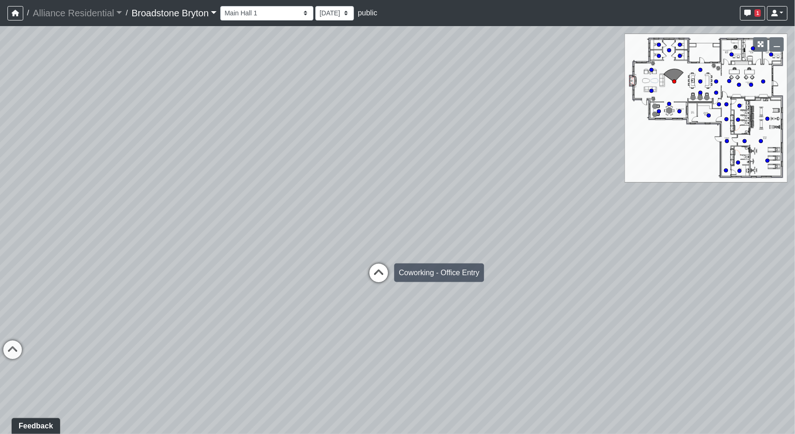
click at [368, 274] on icon at bounding box center [379, 278] width 28 height 28
click at [420, 256] on div "Loading... Desks 1 Loading... Breakroom Loading... Office 1 Loading... Entry Lo…" at bounding box center [397, 230] width 795 height 408
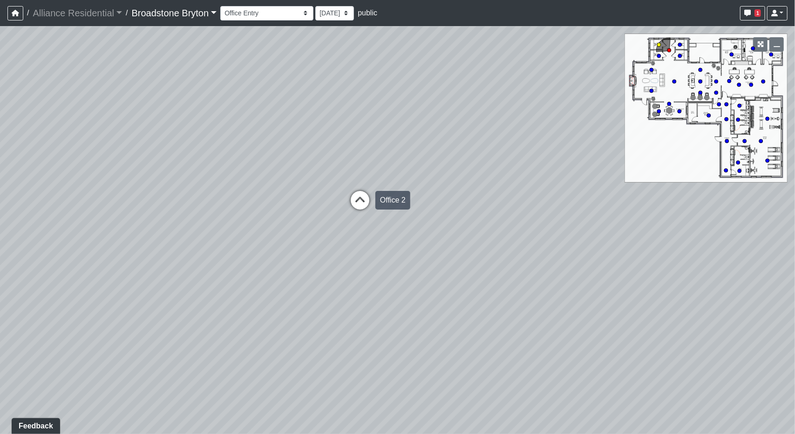
click at [361, 198] on icon at bounding box center [360, 205] width 28 height 28
click at [546, 176] on div "Loading... Desks 1 Loading... Breakroom Loading... Office 1 Loading... Entry Lo…" at bounding box center [397, 230] width 795 height 408
click at [477, 241] on div "Loading... Desks 1 Loading... Breakroom Loading... Office 1 Loading... Entry Lo…" at bounding box center [397, 230] width 795 height 408
click at [421, 267] on div "Loading... Desks 1 Loading... Breakroom Loading... Office 1 Loading... Entry Lo…" at bounding box center [397, 230] width 795 height 408
click at [437, 89] on div "Loading... Desks 1 Loading... Breakroom Loading... Office 1 Loading... Entry Lo…" at bounding box center [397, 230] width 795 height 408
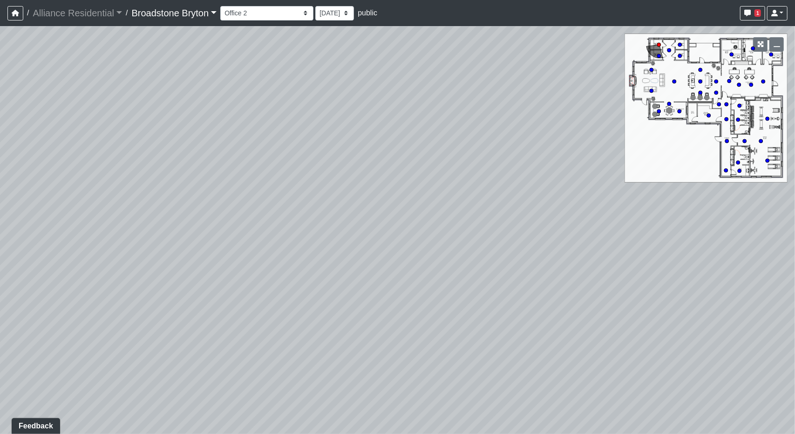
click at [264, 146] on div "Loading... Desks 1 Loading... Breakroom Loading... Office 1 Loading... Entry Lo…" at bounding box center [397, 230] width 795 height 408
click at [119, 96] on div "Loading... Desks 1 Loading... Breakroom Loading... Office 1 Loading... Entry Lo…" at bounding box center [397, 230] width 795 height 408
click at [399, 322] on div "Loading... Desks 1 Loading... Breakroom Loading... Office 1 Loading... Entry Lo…" at bounding box center [397, 230] width 795 height 408
click at [414, 320] on div "Loading... Desks 1 Loading... Breakroom Loading... Office 1 Loading... Entry Lo…" at bounding box center [397, 230] width 795 height 408
click at [338, 100] on div "Loading... Desks 1 Loading... Breakroom Loading... Office 1 Loading... Entry Lo…" at bounding box center [397, 230] width 795 height 408
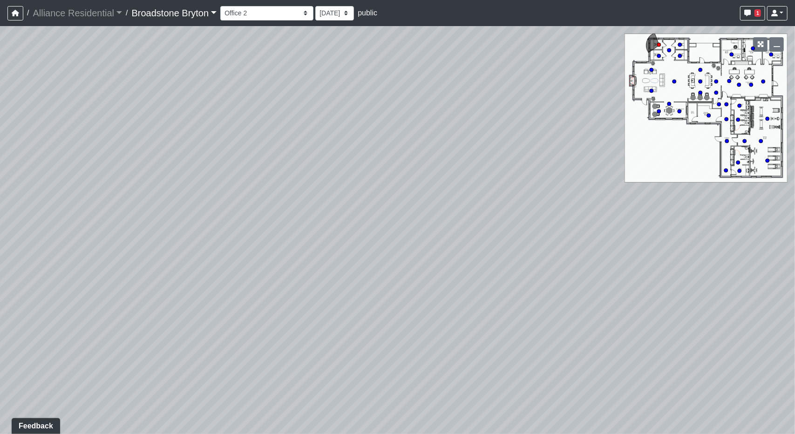
click at [250, 150] on div "Loading... Desks 1 Loading... Breakroom Loading... Office 1 Loading... Entry Lo…" at bounding box center [397, 230] width 795 height 408
click at [63, 215] on div "Loading... Desks 1 Loading... Breakroom Loading... Office 1 Loading... Entry Lo…" at bounding box center [397, 230] width 795 height 408
click at [0, 206] on div "Loading... Desks 1 Loading... Breakroom Loading... Office 1 Loading... Entry Lo…" at bounding box center [397, 230] width 795 height 408
click at [105, 244] on div "Loading... Desks 1 Loading... Breakroom Loading... Office 1 Loading... Entry Lo…" at bounding box center [397, 230] width 795 height 408
click at [432, 123] on div "Loading... Desks 1 Loading... Breakroom Loading... Office 1 Loading... Entry Lo…" at bounding box center [397, 230] width 795 height 408
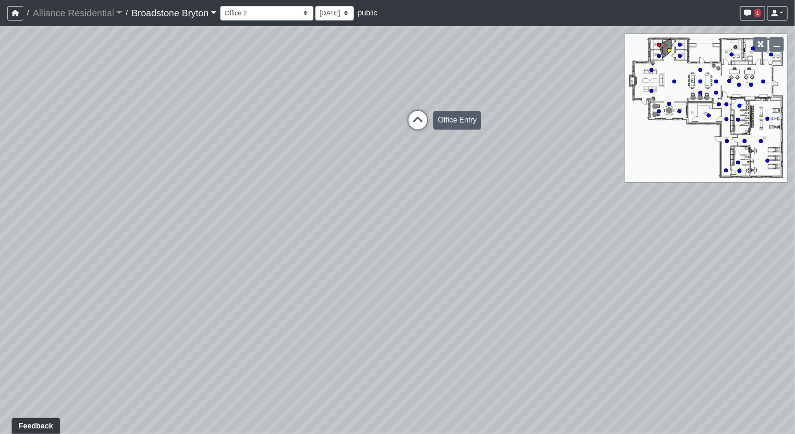
click at [420, 125] on icon at bounding box center [418, 125] width 28 height 28
click at [423, 214] on div "Loading... Desks 1 Loading... Breakroom Loading... Office 1 Loading... Entry Lo…" at bounding box center [397, 230] width 795 height 408
click at [431, 212] on div "Loading... Desks 1 Loading... Breakroom Loading... Office 1 Loading... Entry Lo…" at bounding box center [397, 230] width 795 height 408
click at [149, 187] on div "Loading... Desks 1 Loading... Breakroom Loading... Office 1 Loading... Entry Lo…" at bounding box center [397, 230] width 795 height 408
click at [207, 285] on div "Loading... Desks 1 Loading... Breakroom Loading... Office 1 Loading... Entry Lo…" at bounding box center [397, 230] width 795 height 408
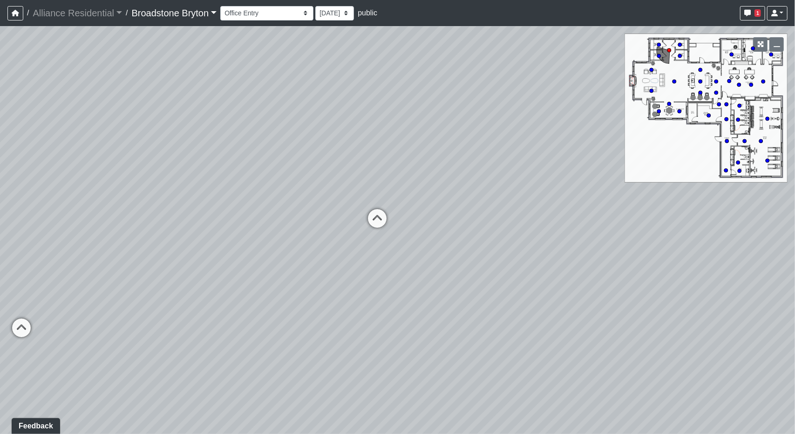
click at [211, 269] on div "Loading... Desks 1 Loading... Breakroom Loading... Office 1 Loading... Entry Lo…" at bounding box center [397, 230] width 795 height 408
click at [379, 221] on icon at bounding box center [378, 228] width 28 height 28
click at [174, 355] on div "Loading... Desks 1 Loading... Breakroom Loading... Office 1 Loading... Entry Lo…" at bounding box center [397, 230] width 795 height 408
click at [14, 46] on div "Loading... Desks 1 Loading... Breakroom Loading... Office 1 Loading... Entry Lo…" at bounding box center [397, 230] width 795 height 408
click at [80, 66] on div "Loading... Desks 1 Loading... Breakroom Loading... Office 1 Loading... Entry Lo…" at bounding box center [397, 230] width 795 height 408
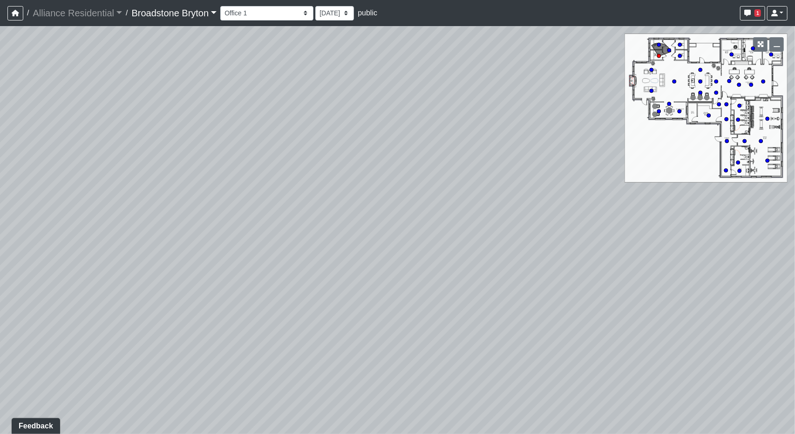
click at [89, 183] on div "Loading... Desks 1 Loading... Breakroom Loading... Office 1 Loading... Entry Lo…" at bounding box center [397, 230] width 795 height 408
click at [96, 220] on div "Loading... Desks 1 Loading... Breakroom Loading... Office 1 Loading... Entry Lo…" at bounding box center [397, 230] width 795 height 408
click at [384, 165] on div "Loading... Desks 1 Loading... Breakroom Loading... Office 1 Loading... Entry Lo…" at bounding box center [397, 230] width 795 height 408
click at [390, 165] on icon at bounding box center [394, 178] width 28 height 28
click at [79, 232] on div "Loading... Desks 1 Loading... Breakroom Loading... Office 1 Loading... Entry Lo…" at bounding box center [397, 230] width 795 height 408
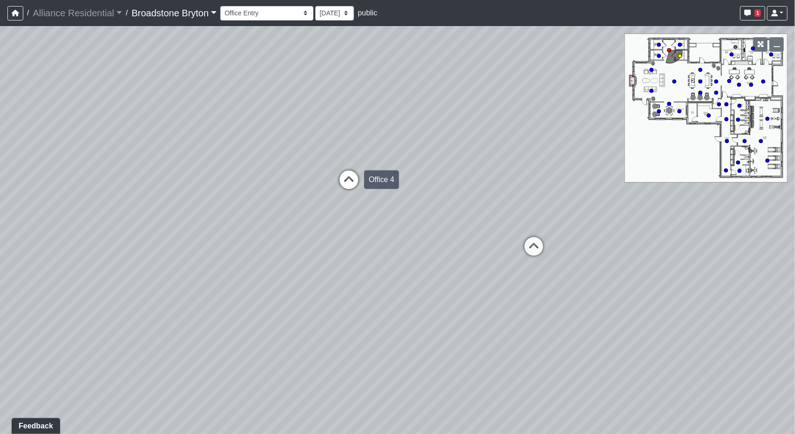
click at [356, 181] on icon at bounding box center [349, 185] width 28 height 28
click at [347, 232] on div "Loading... Desks 1 Loading... Breakroom Loading... Office 1 Loading... Entry Lo…" at bounding box center [397, 230] width 795 height 408
click at [237, 255] on div "Loading... Desks 1 Loading... Breakroom Loading... Office 1 Loading... Entry Lo…" at bounding box center [397, 230] width 795 height 408
click at [120, 264] on div "Loading... Desks 1 Loading... Breakroom Loading... Office 1 Loading... Entry Lo…" at bounding box center [397, 230] width 795 height 408
click at [519, 190] on icon at bounding box center [527, 203] width 28 height 28
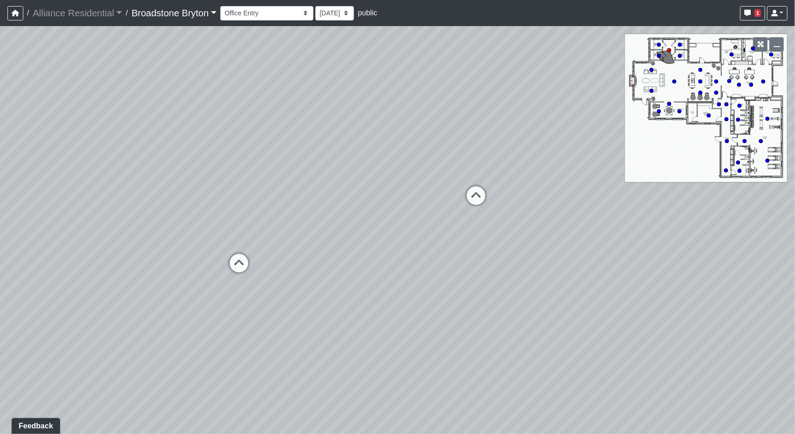
click at [464, 231] on div "Loading... Desks 1 Loading... Breakroom Loading... Office 1 Loading... Entry Lo…" at bounding box center [397, 230] width 795 height 408
click at [271, 251] on icon at bounding box center [274, 259] width 28 height 28
click at [455, 248] on div "Loading... Desks 1 Loading... Breakroom Loading... Office 1 Loading... Entry Lo…" at bounding box center [397, 230] width 795 height 408
click at [408, 260] on div "Loading... Desks 1 Loading... Breakroom Loading... Office 1 Loading... Entry Lo…" at bounding box center [397, 230] width 795 height 408
click at [330, 248] on icon at bounding box center [330, 249] width 28 height 28
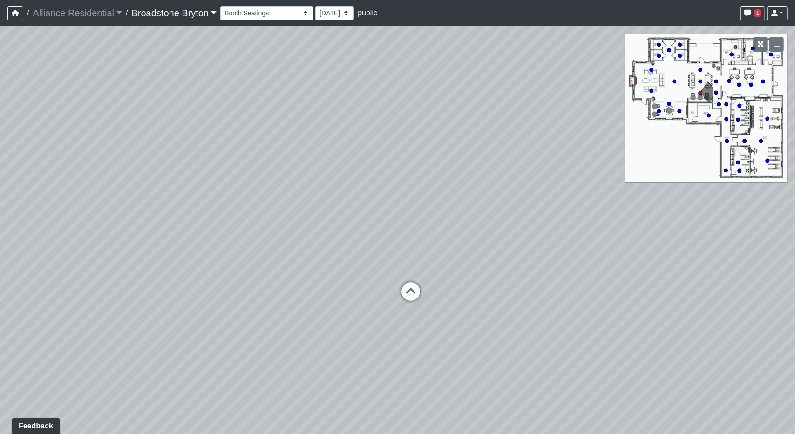
click at [445, 258] on div "Loading... Desks 1 Loading... Breakroom Loading... Office 1 Loading... Entry Lo…" at bounding box center [397, 230] width 795 height 408
click at [407, 288] on icon at bounding box center [411, 297] width 28 height 28
click at [104, 226] on div "Loading... Desks 1 Loading... Breakroom Loading... Office 1 Loading... Entry Lo…" at bounding box center [397, 230] width 795 height 408
click at [362, 334] on div "Loading... Desks 1 Loading... Breakroom Loading... Office 1 Loading... Entry Lo…" at bounding box center [397, 230] width 795 height 408
click at [374, 401] on div "Loading... Corridor - Clubroom Entry" at bounding box center [363, 415] width 28 height 28
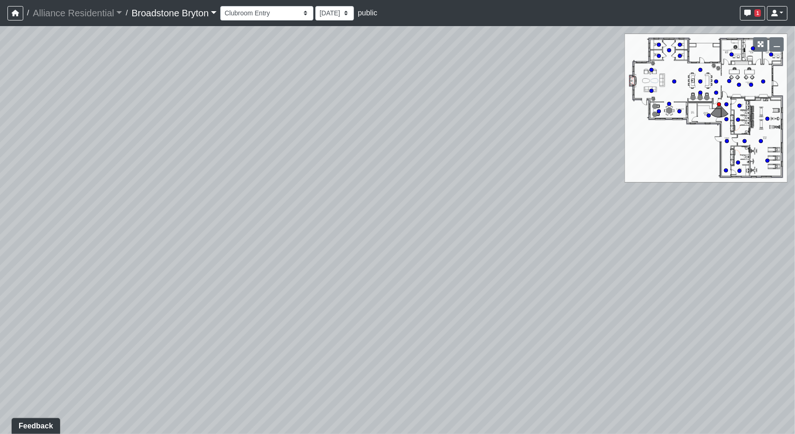
click at [370, 405] on div "Loading... Desks 1 Loading... Breakroom Loading... Office 1 Loading... Entry Lo…" at bounding box center [397, 230] width 795 height 408
click at [576, 256] on div "Loading... Desks 1 Loading... Breakroom Loading... Office 1 Loading... Entry Lo…" at bounding box center [397, 230] width 795 height 408
click at [504, 263] on div "Loading... Desks 1 Loading... Breakroom Loading... Office 1 Loading... Entry Lo…" at bounding box center [397, 230] width 795 height 408
click at [347, 412] on div "Loading... Desks 1 Loading... Breakroom Loading... Office 1 Loading... Entry Lo…" at bounding box center [397, 230] width 795 height 408
click at [317, 219] on div "Loading... Desks 1 Loading... Breakroom Loading... Office 1 Loading... Entry Lo…" at bounding box center [397, 230] width 795 height 408
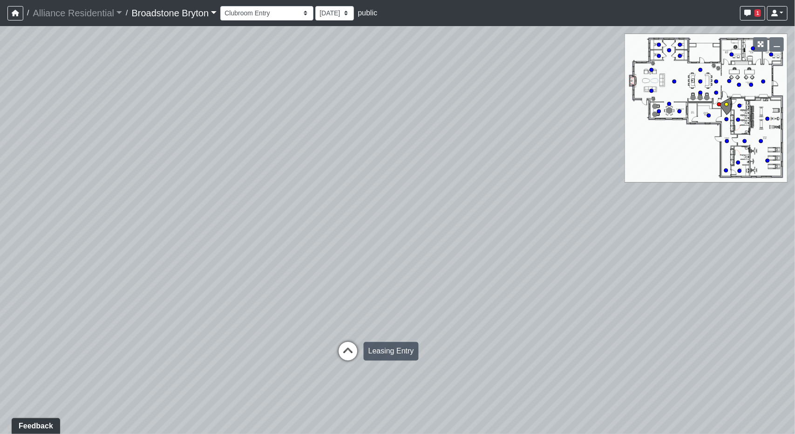
click at [350, 344] on icon at bounding box center [349, 356] width 28 height 28
click at [189, 262] on div "Loading... Desks 1 Loading... Breakroom Loading... Office 1 Loading... Entry Lo…" at bounding box center [397, 230] width 795 height 408
click at [384, 293] on div "Loading... Desks 1 Loading... Breakroom Loading... Office 1 Loading... Entry Lo…" at bounding box center [397, 230] width 795 height 408
click at [489, 241] on div "Loading... Desks 1 Loading... Breakroom Loading... Office 1 Loading... Entry Lo…" at bounding box center [397, 230] width 795 height 408
click at [495, 162] on div "Loading... Desks 1 Loading... Breakroom Loading... Office 1 Loading... Entry Lo…" at bounding box center [397, 230] width 795 height 408
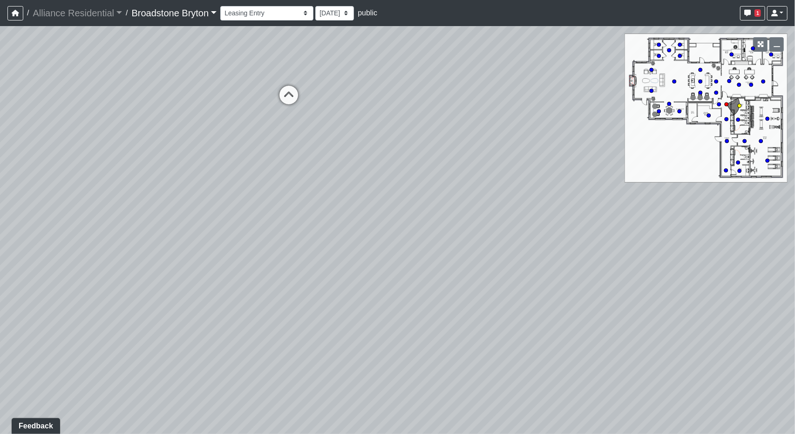
click at [293, 102] on icon at bounding box center [289, 100] width 28 height 28
click at [487, 342] on div "Loading... Desks 1 Loading... Breakroom Loading... Office 1 Loading... Entry Lo…" at bounding box center [397, 230] width 795 height 408
click at [190, 189] on div "Loading... Desks 1 Loading... Breakroom Loading... Office 1 Loading... Entry Lo…" at bounding box center [397, 230] width 795 height 408
click at [68, 189] on div "Loading... Desks 1 Loading... Breakroom Loading... Office 1 Loading... Entry Lo…" at bounding box center [397, 230] width 795 height 408
click at [362, 245] on div "Loading... Desks 1 Loading... Breakroom Loading... Office 1 Loading... Entry Lo…" at bounding box center [397, 230] width 795 height 408
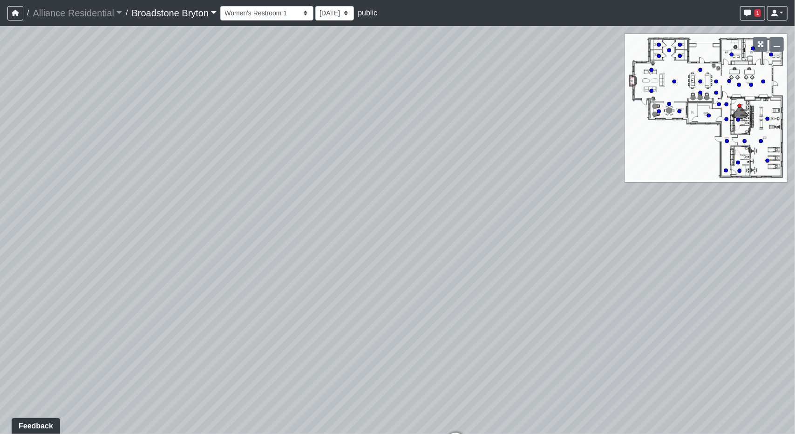
click at [79, 212] on div "Loading... Desks 1 Loading... Breakroom Loading... Office 1 Loading... Entry Lo…" at bounding box center [397, 230] width 795 height 408
click at [326, 388] on div "Loading... Desks 1 Loading... Breakroom Loading... Office 1 Loading... Entry Lo…" at bounding box center [397, 230] width 795 height 408
click at [332, 394] on div "Loading... Women's Restroom 2" at bounding box center [329, 406] width 28 height 28
click at [441, 271] on div "Loading... Desks 1 Loading... Breakroom Loading... Office 1 Loading... Entry Lo…" at bounding box center [397, 230] width 795 height 408
click at [580, 256] on div "Loading... Desks 1 Loading... Breakroom Loading... Office 1 Loading... Entry Lo…" at bounding box center [397, 230] width 795 height 408
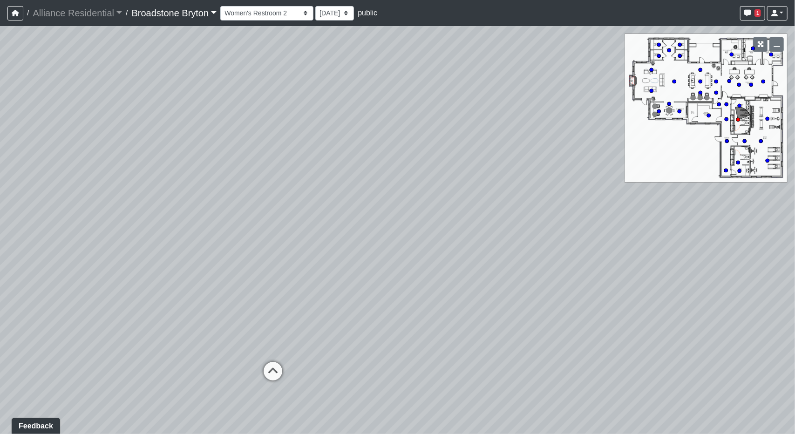
click at [569, 227] on div "Loading... Desks 1 Loading... Breakroom Loading... Office 1 Loading... Entry Lo…" at bounding box center [397, 230] width 795 height 408
click at [285, 363] on icon at bounding box center [285, 377] width 28 height 28
click at [576, 214] on div "Loading... Desks 1 Loading... Breakroom Loading... Office 1 Loading... Entry Lo…" at bounding box center [397, 230] width 795 height 408
click at [327, 180] on div "Loading... Desks 1 Loading... Breakroom Loading... Office 1 Loading... Entry Lo…" at bounding box center [397, 230] width 795 height 408
click at [402, 324] on icon at bounding box center [403, 332] width 28 height 28
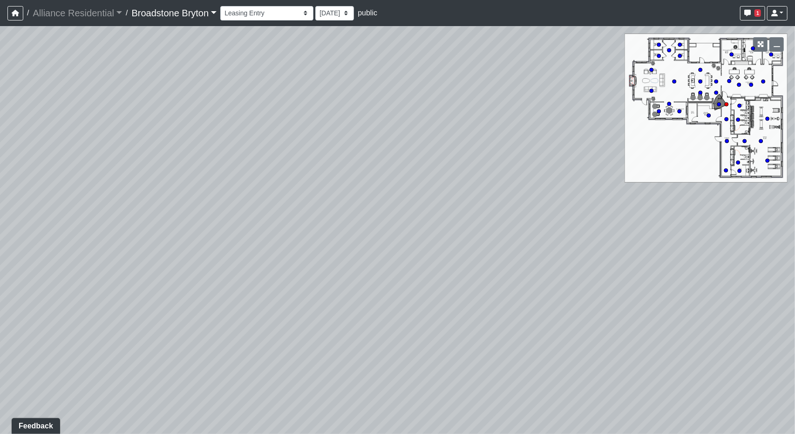
click at [603, 190] on div "Loading... Desks 1 Loading... Breakroom Loading... Office 1 Loading... Entry Lo…" at bounding box center [397, 230] width 795 height 408
click at [299, 231] on div "Loading... Desks 1 Loading... Breakroom Loading... Office 1 Loading... Entry Lo…" at bounding box center [397, 230] width 795 height 408
click at [75, 248] on div "Loading... Desks 1 Loading... Breakroom Loading... Office 1 Loading... Entry Lo…" at bounding box center [397, 230] width 795 height 408
click at [564, 137] on div "Loading... Desks 1 Loading... Breakroom Loading... Office 1 Loading... Entry Lo…" at bounding box center [397, 230] width 795 height 408
click at [277, 134] on div "Loading... Desks 1 Loading... Breakroom Loading... Office 1 Loading... Entry Lo…" at bounding box center [397, 230] width 795 height 408
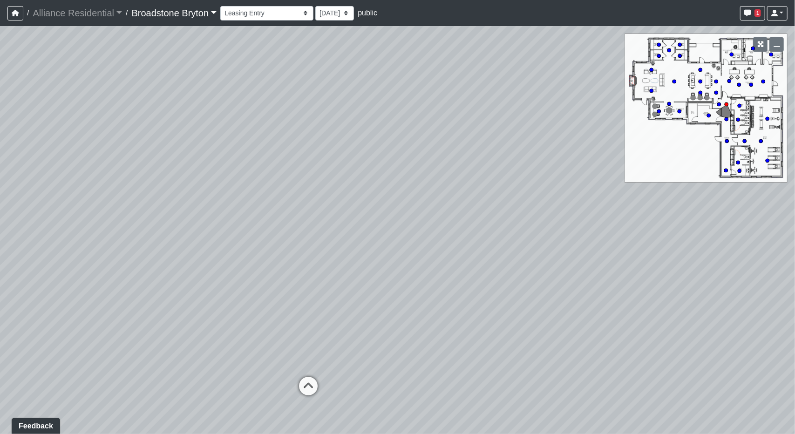
click at [372, 267] on div "Loading... Desks 1 Loading... Breakroom Loading... Office 1 Loading... Entry Lo…" at bounding box center [397, 230] width 795 height 408
click at [459, 205] on div "Loading... Desks 1 Loading... Breakroom Loading... Office 1 Loading... Entry Lo…" at bounding box center [397, 230] width 795 height 408
click at [486, 224] on div "Loading... Desks 1 Loading... Breakroom Loading... Office 1 Loading... Entry Lo…" at bounding box center [397, 230] width 795 height 408
click at [476, 381] on icon at bounding box center [472, 388] width 28 height 28
click at [623, 272] on div "Loading... Desks 1 Loading... Breakroom Loading... Office 1 Loading... Entry Lo…" at bounding box center [397, 230] width 795 height 408
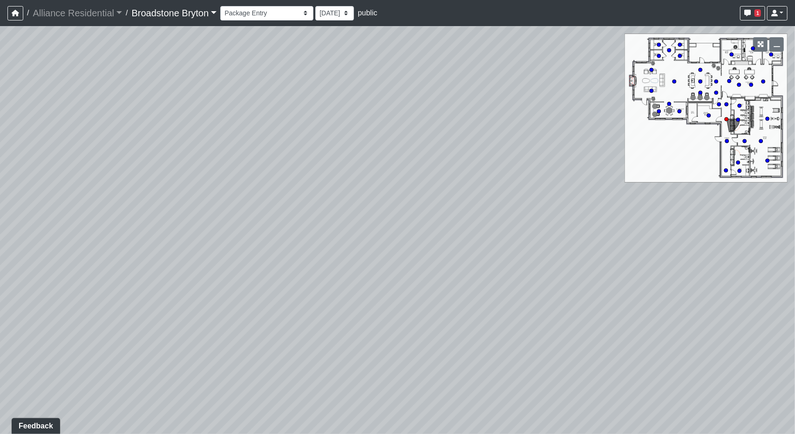
click at [497, 311] on div "Loading... Desks 1 Loading... Breakroom Loading... Office 1 Loading... Entry Lo…" at bounding box center [397, 230] width 795 height 408
click at [456, 200] on div "Loading... Desks 1 Loading... Breakroom Loading... Office 1 Loading... Entry Lo…" at bounding box center [397, 230] width 795 height 408
click at [226, 95] on div "Loading... Desks 1 Loading... Breakroom Loading... Office 1 Loading... Entry Lo…" at bounding box center [397, 230] width 795 height 408
click at [124, 71] on div "Loading... Desks 1 Loading... Breakroom Loading... Office 1 Loading... Entry Lo…" at bounding box center [397, 230] width 795 height 408
click at [303, 76] on div "Loading... Desks 1 Loading... Breakroom Loading... Office 1 Loading... Entry Lo…" at bounding box center [397, 230] width 795 height 408
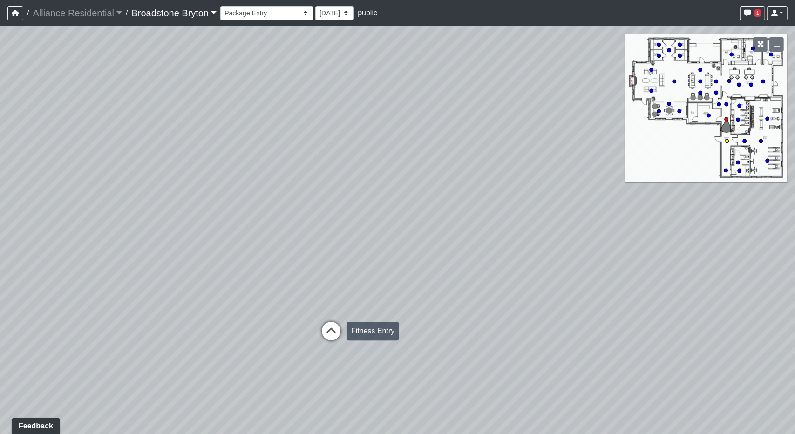
click at [334, 322] on icon at bounding box center [331, 336] width 28 height 28
click at [367, 279] on icon at bounding box center [375, 282] width 28 height 28
click at [566, 178] on div "Loading... Desks 1 Loading... Breakroom Loading... Office 1 Loading... Entry Lo…" at bounding box center [397, 230] width 795 height 408
click at [558, 167] on div "Loading... Desks 1 Loading... Breakroom Loading... Office 1 Loading... Entry Lo…" at bounding box center [397, 230] width 795 height 408
click at [196, 166] on div "Loading... Desks 1 Loading... Breakroom Loading... Office 1 Loading... Entry Lo…" at bounding box center [397, 230] width 795 height 408
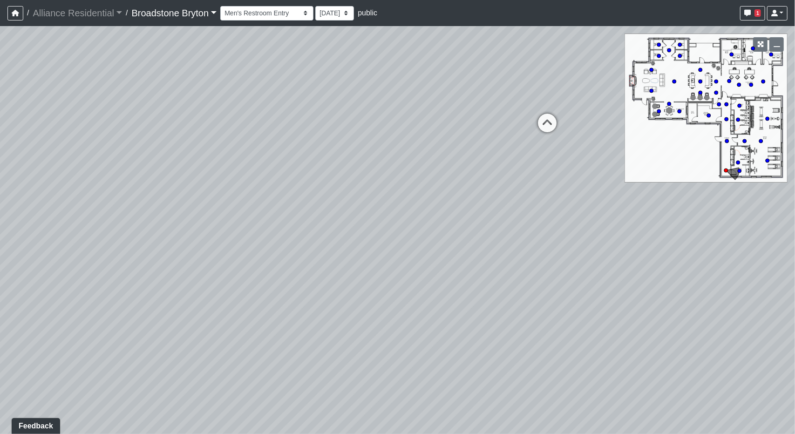
click at [611, 179] on div "Loading... Desks 1 Loading... Breakroom Loading... Office 1 Loading... Entry Lo…" at bounding box center [397, 230] width 795 height 408
click at [473, 168] on div "Loading... Desks 1 Loading... Breakroom Loading... Office 1 Loading... Entry Lo…" at bounding box center [397, 230] width 795 height 408
click at [351, 154] on div "Loading... Desks 1 Loading... Breakroom Loading... Office 1 Loading... Entry Lo…" at bounding box center [397, 230] width 795 height 408
click at [276, 303] on div "Loading... Desks 1 Loading... Breakroom Loading... Office 1 Loading... Entry Lo…" at bounding box center [397, 230] width 795 height 408
click at [246, 321] on div "Loading... Desks 1 Loading... Breakroom Loading... Office 1 Loading... Entry Lo…" at bounding box center [397, 230] width 795 height 408
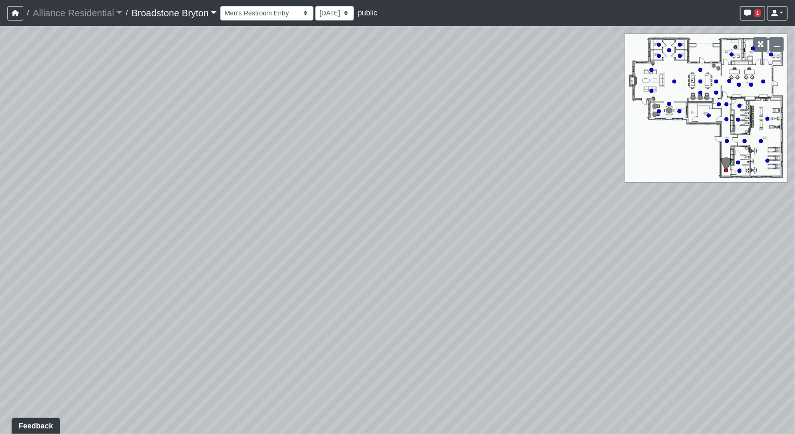
click at [317, 240] on div "Loading... Desks 1 Loading... Breakroom Loading... Office 1 Loading... Entry Lo…" at bounding box center [397, 230] width 795 height 408
click at [351, 225] on div "Loading... Desks 1 Loading... Breakroom Loading... Office 1 Loading... Entry Lo…" at bounding box center [397, 230] width 795 height 408
click at [366, 160] on div "Loading... Desks 1 Loading... Breakroom Loading... Office 1 Loading... Entry Lo…" at bounding box center [397, 230] width 795 height 408
click at [348, 81] on div "Loading... Desks 1 Loading... Breakroom Loading... Office 1 Loading... Entry Lo…" at bounding box center [397, 230] width 795 height 408
click at [334, 315] on icon at bounding box center [338, 317] width 28 height 28
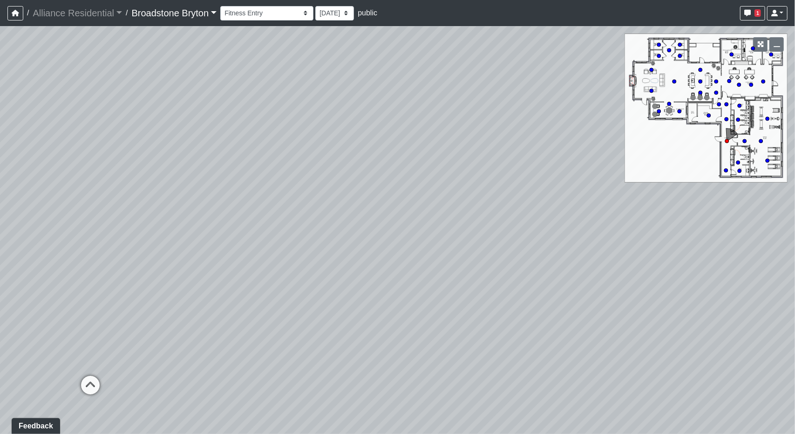
click at [104, 277] on div "Loading... Desks 1 Loading... Breakroom Loading... Office 1 Loading... Entry Lo…" at bounding box center [397, 230] width 795 height 408
click at [34, 251] on div "Loading... Desks 1 Loading... Breakroom Loading... Office 1 Loading... Entry Lo…" at bounding box center [397, 230] width 795 height 408
click at [302, 288] on div "Loading... Desks 1 Loading... Breakroom Loading... Office 1 Loading... Entry Lo…" at bounding box center [397, 230] width 795 height 408
click at [389, 380] on icon at bounding box center [380, 385] width 28 height 28
click at [420, 305] on div "Loading... Desks 1 Loading... Breakroom Loading... Office 1 Loading... Entry Lo…" at bounding box center [397, 230] width 795 height 408
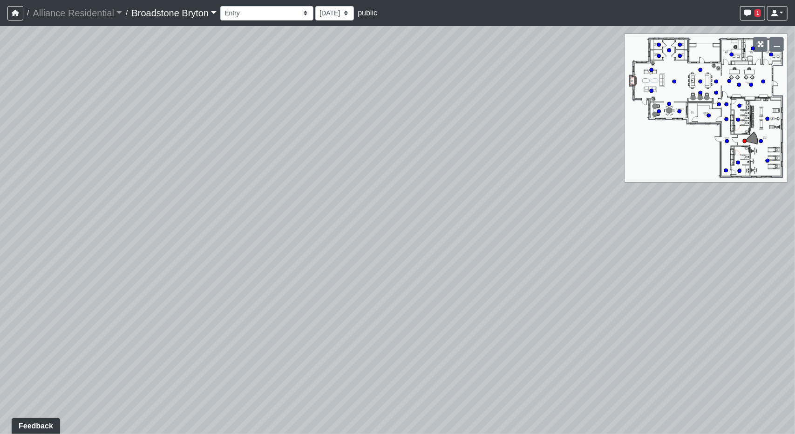
click at [526, 260] on div "Loading... Desks 1 Loading... Breakroom Loading... Office 1 Loading... Entry Lo…" at bounding box center [397, 230] width 795 height 408
click at [207, 56] on div "Loading... Desks 1 Loading... Breakroom Loading... Office 1 Loading... Entry Lo…" at bounding box center [397, 230] width 795 height 408
click at [271, 142] on div "Loading... Desks 1 Loading... Breakroom Loading... Office 1 Loading... Entry Lo…" at bounding box center [397, 230] width 795 height 408
click at [377, 403] on icon at bounding box center [386, 412] width 28 height 28
click at [407, 234] on div "Loading... Desks 1 Loading... Breakroom Loading... Office 1 Loading... Entry Lo…" at bounding box center [397, 230] width 795 height 408
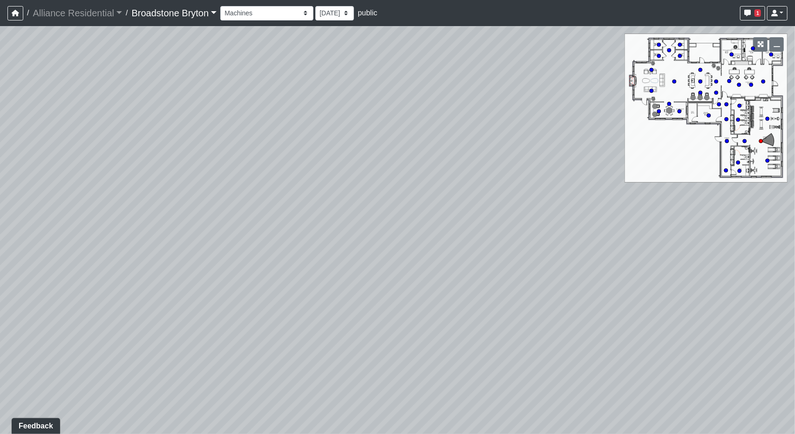
click at [417, 332] on div "Loading... Desks 1 Loading... Breakroom Loading... Office 1 Loading... Entry Lo…" at bounding box center [397, 230] width 795 height 408
click at [409, 281] on div "Loading... Desks 1 Loading... Breakroom Loading... Office 1 Loading... Entry Lo…" at bounding box center [397, 230] width 795 height 408
click at [507, 198] on div "Loading... Desks 1 Loading... Breakroom Loading... Office 1 Loading... Entry Lo…" at bounding box center [397, 230] width 795 height 408
click at [346, 157] on div "Loading... Desks 1 Loading... Breakroom Loading... Office 1 Loading... Entry Lo…" at bounding box center [397, 230] width 795 height 408
click at [476, 202] on div "Loading... Desks 1 Loading... Breakroom Loading... Office 1 Loading... Entry Lo…" at bounding box center [397, 230] width 795 height 408
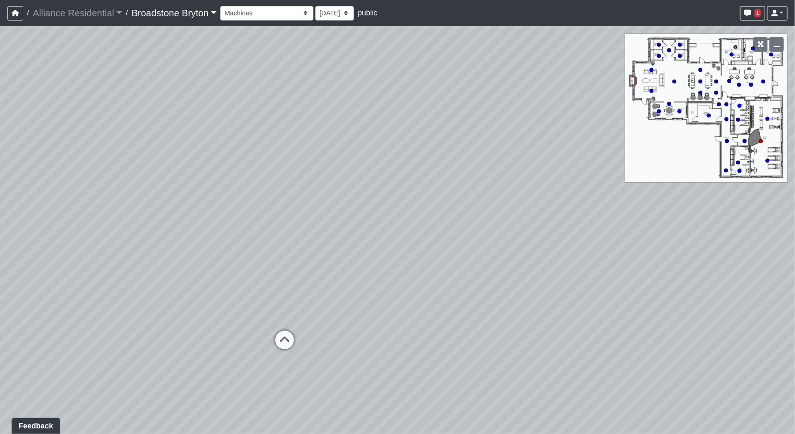
click at [515, 242] on div "Loading... Desks 1 Loading... Breakroom Loading... Office 1 Loading... Entry Lo…" at bounding box center [397, 230] width 795 height 408
click at [613, 161] on div "Loading... Desks 1 Loading... Breakroom Loading... Office 1 Loading... Entry Lo…" at bounding box center [397, 230] width 795 height 408
click at [203, 357] on div "Loading... Desks 1 Loading... Breakroom Loading... Office 1 Loading... Entry Lo…" at bounding box center [397, 230] width 795 height 408
click at [522, 270] on div "Loading... Desks 1 Loading... Breakroom Loading... Office 1 Loading... Entry Lo…" at bounding box center [397, 230] width 795 height 408
click at [11, 208] on div "Loading... Desks 1 Loading... Breakroom Loading... Office 1 Loading... Entry Lo…" at bounding box center [397, 230] width 795 height 408
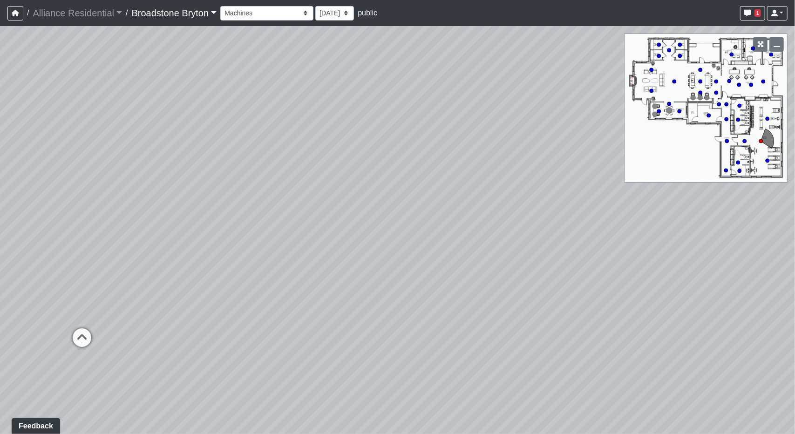
click at [44, 199] on div "Loading... Desks 1 Loading... Breakroom Loading... Office 1 Loading... Entry Lo…" at bounding box center [397, 230] width 795 height 408
click at [86, 330] on icon at bounding box center [82, 343] width 28 height 28
click at [0, 236] on div "Loading... Desks 1 Loading... Breakroom Loading... Office 1 Loading... Entry Lo…" at bounding box center [397, 230] width 795 height 408
click at [115, 216] on div "Loading... Desks 1 Loading... Breakroom Loading... Office 1 Loading... Entry Lo…" at bounding box center [397, 230] width 795 height 408
click at [340, 153] on div "Loading... Desks 1 Loading... Breakroom Loading... Office 1 Loading... Entry Lo…" at bounding box center [397, 230] width 795 height 408
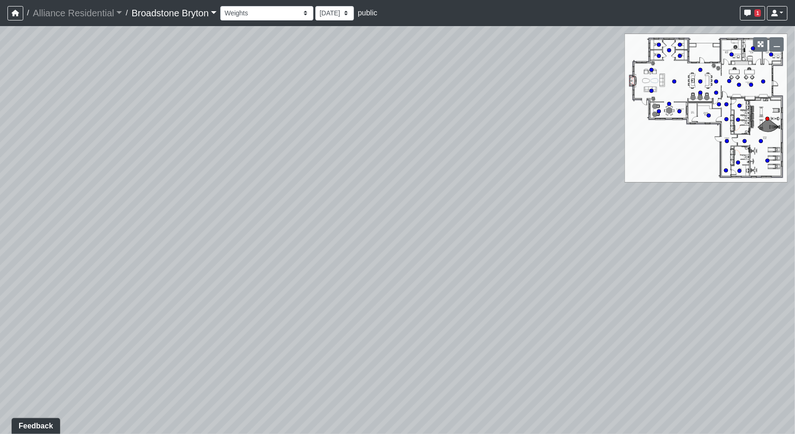
click at [349, 291] on div "Loading... Desks 1 Loading... Breakroom Loading... Office 1 Loading... Entry Lo…" at bounding box center [397, 230] width 795 height 408
click at [360, 268] on div "Loading... Desks 1 Loading... Breakroom Loading... Office 1 Loading... Entry Lo…" at bounding box center [397, 230] width 795 height 408
click at [555, 310] on div "Loading... Desks 1 Loading... Breakroom Loading... Office 1 Loading... Entry Lo…" at bounding box center [397, 230] width 795 height 408
click at [330, 280] on div "Loading... Desks 1 Loading... Breakroom Loading... Office 1 Loading... Entry Lo…" at bounding box center [397, 230] width 795 height 408
click at [101, 282] on div "Loading... Desks 1 Loading... Breakroom Loading... Office 1 Loading... Entry Lo…" at bounding box center [397, 230] width 795 height 408
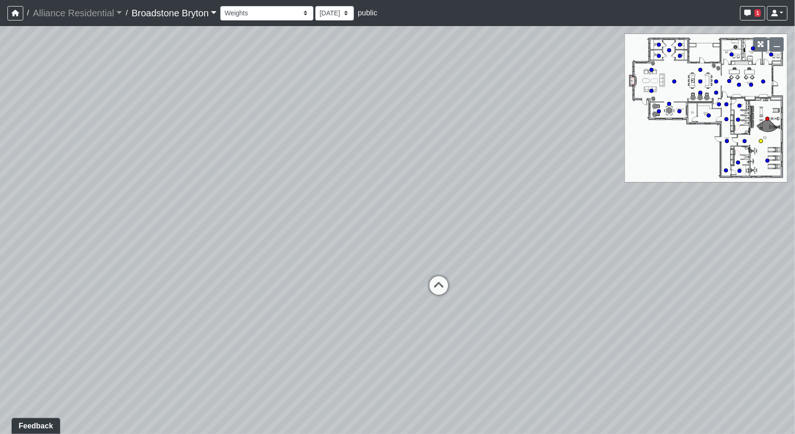
click at [437, 288] on icon at bounding box center [439, 290] width 28 height 28
click at [63, 288] on div "Loading... Desks 1 Loading... Breakroom Loading... Office 1 Loading... Entry Lo…" at bounding box center [397, 230] width 795 height 408
click at [216, 305] on div "Loading... Desks 1 Loading... Breakroom Loading... Office 1 Loading... Entry Lo…" at bounding box center [397, 230] width 795 height 408
click at [155, 272] on div "Loading... Desks 1 Loading... Breakroom Loading... Office 1 Loading... Entry Lo…" at bounding box center [397, 230] width 795 height 408
click at [168, 256] on div "Loading... Desks 1 Loading... Breakroom Loading... Office 1 Loading... Entry Lo…" at bounding box center [397, 230] width 795 height 408
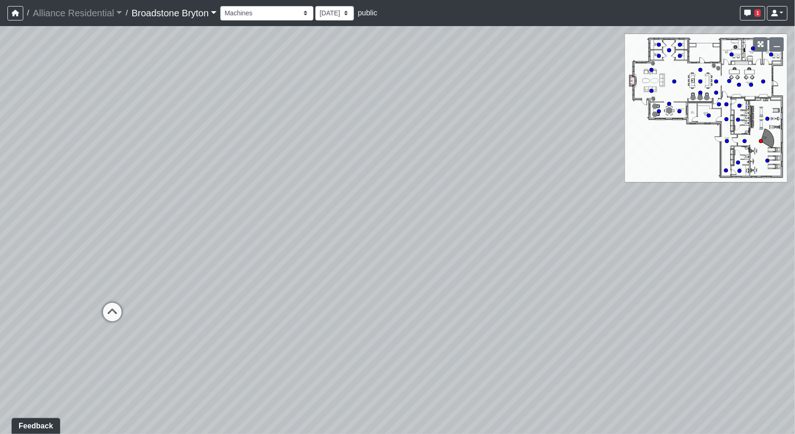
click at [299, 245] on div "Loading... Desks 1 Loading... Breakroom Loading... Office 1 Loading... Entry Lo…" at bounding box center [397, 230] width 795 height 408
click at [568, 322] on div "Loading... Desks 1 Loading... Breakroom Loading... Office 1 Loading... Entry Lo…" at bounding box center [397, 230] width 795 height 408
click at [341, 296] on div "Loading... Desks 1 Loading... Breakroom Loading... Office 1 Loading... Entry Lo…" at bounding box center [397, 230] width 795 height 408
click at [247, 292] on div "Loading... Desks 1 Loading... Breakroom Loading... Office 1 Loading... Entry Lo…" at bounding box center [397, 230] width 795 height 408
click at [298, 131] on div "Loading... Desks 1 Loading... Breakroom Loading... Office 1 Loading... Entry Lo…" at bounding box center [397, 230] width 795 height 408
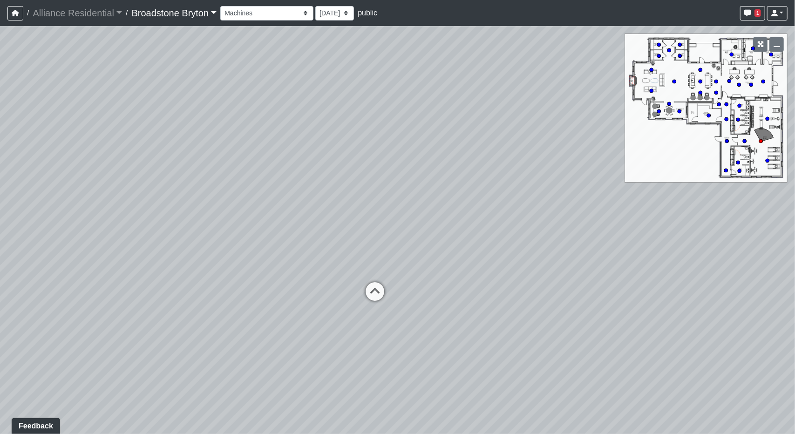
click at [27, 223] on div "Loading... Desks 1 Loading... Breakroom Loading... Office 1 Loading... Entry Lo…" at bounding box center [397, 230] width 795 height 408
click at [188, 260] on div "Loading... Desks 1 Loading... Breakroom Loading... Office 1 Loading... Entry Lo…" at bounding box center [397, 230] width 795 height 408
click at [648, 120] on div "Loading... Desks 1 Loading... Breakroom Loading... Office 1 Loading... Entry Lo…" at bounding box center [397, 230] width 795 height 408
click at [465, 106] on div "Loading... Desks 1 Loading... Breakroom Loading... Office 1 Loading... Entry Lo…" at bounding box center [397, 230] width 795 height 408
click at [518, 176] on div "Loading... Desks 1 Loading... Breakroom Loading... Office 1 Loading... Entry Lo…" at bounding box center [397, 230] width 795 height 408
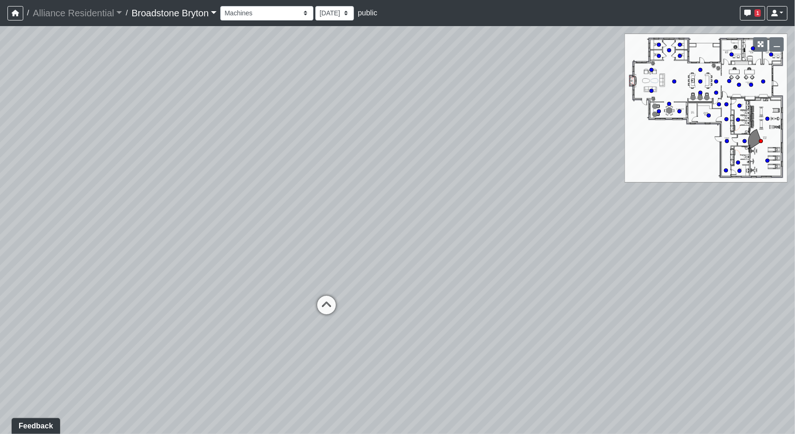
click at [422, 151] on div "Loading... Desks 1 Loading... Breakroom Loading... Office 1 Loading... Entry Lo…" at bounding box center [397, 230] width 795 height 408
click at [378, 304] on icon at bounding box center [387, 305] width 28 height 28
click at [392, 295] on icon at bounding box center [387, 300] width 28 height 28
click at [523, 318] on div "Loading... Desks 1 Loading... Breakroom Loading... Office 1 Loading... Entry Lo…" at bounding box center [397, 230] width 795 height 408
click at [502, 299] on div "Loading... Desks 1 Loading... Breakroom Loading... Office 1 Loading... Entry Lo…" at bounding box center [397, 230] width 795 height 408
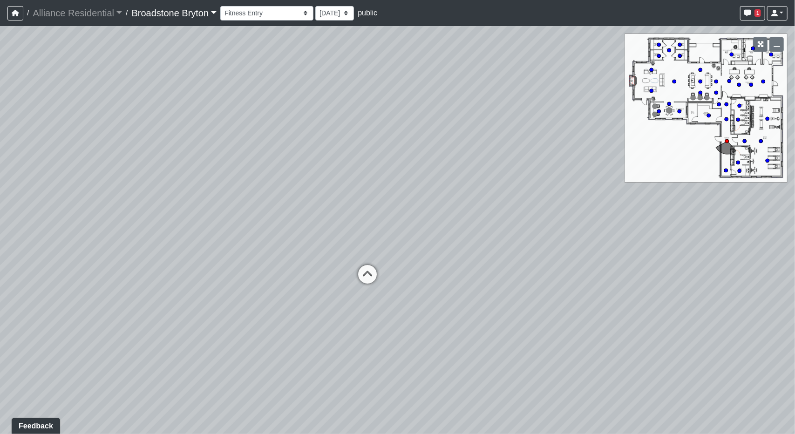
click at [542, 305] on div "Loading... Desks 1 Loading... Breakroom Loading... Office 1 Loading... Entry Lo…" at bounding box center [397, 230] width 795 height 408
click at [506, 214] on div "Loading... Desks 1 Loading... Breakroom Loading... Office 1 Loading... Entry Lo…" at bounding box center [397, 230] width 795 height 408
click at [329, 254] on icon at bounding box center [325, 255] width 28 height 28
click at [337, 277] on icon at bounding box center [337, 289] width 28 height 28
click at [80, 296] on div "Loading... Desks 1 Loading... Breakroom Loading... Office 1 Loading... Entry Lo…" at bounding box center [397, 230] width 795 height 408
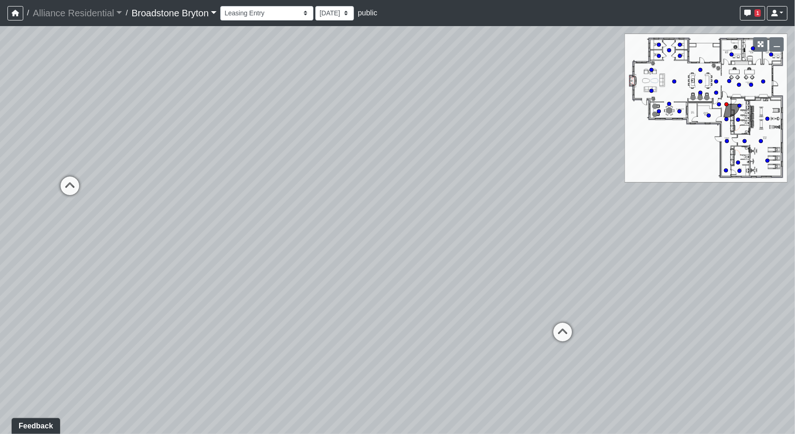
click at [63, 205] on div "Loading... Desks 1 Loading... Breakroom Loading... Office 1 Loading... Entry Lo…" at bounding box center [397, 230] width 795 height 408
click at [543, 232] on div "Loading... Desks 1 Loading... Breakroom Loading... Office 1 Loading... Entry Lo…" at bounding box center [397, 230] width 795 height 408
click at [451, 267] on div "Loading... Desks 1 Loading... Breakroom Loading... Office 1 Loading... Entry Lo…" at bounding box center [397, 230] width 795 height 408
click at [215, 227] on icon at bounding box center [204, 226] width 28 height 28
click at [363, 216] on div "Loading... Desks 1 Loading... Breakroom Loading... Office 1 Loading... Entry Lo…" at bounding box center [397, 230] width 795 height 408
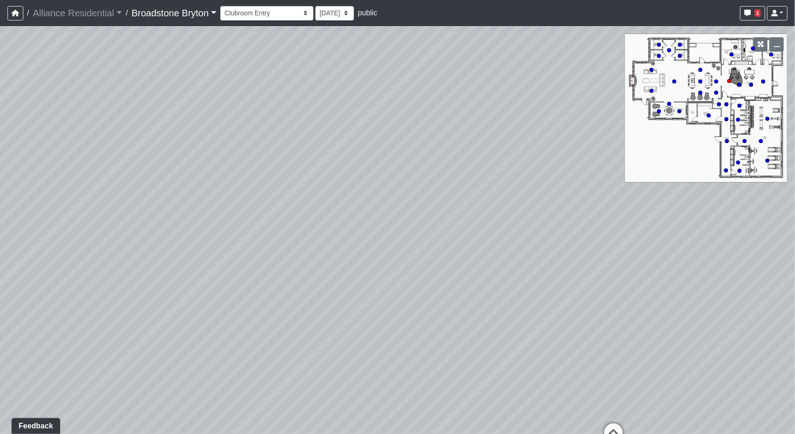
click at [418, 197] on div "Loading... Desks 1 Loading... Breakroom Loading... Office 1 Loading... Entry Lo…" at bounding box center [397, 230] width 795 height 408
click at [425, 249] on div "Loading... Desks 1 Loading... Breakroom Loading... Office 1 Loading... Entry Lo…" at bounding box center [397, 230] width 795 height 408
click at [592, 264] on div "Loading... Desks 1 Loading... Breakroom Loading... Office 1 Loading... Entry Lo…" at bounding box center [397, 230] width 795 height 408
click at [343, 289] on div "Loading... Desks 1 Loading... Breakroom Loading... Office 1 Loading... Entry Lo…" at bounding box center [397, 230] width 795 height 408
click at [299, 242] on div "Loading... Desks 1 Loading... Breakroom Loading... Office 1 Loading... Entry Lo…" at bounding box center [397, 230] width 795 height 408
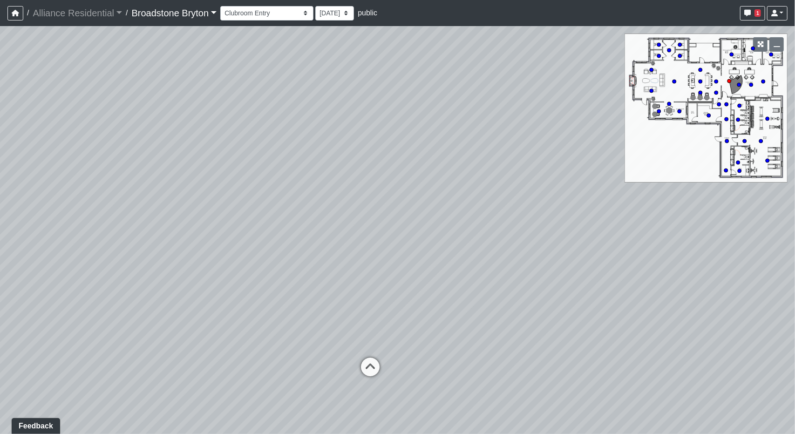
click at [595, 262] on div "Loading... Desks 1 Loading... Breakroom Loading... Office 1 Loading... Entry Lo…" at bounding box center [397, 230] width 795 height 408
click at [319, 222] on div "Loading... Desks 1 Loading... Breakroom Loading... Office 1 Loading... Entry Lo…" at bounding box center [397, 230] width 795 height 408
click at [588, 288] on div "Loading... Desks 1 Loading... Breakroom Loading... Office 1 Loading... Entry Lo…" at bounding box center [397, 230] width 795 height 408
click at [578, 280] on div "Loading... Desks 1 Loading... Breakroom Loading... Office 1 Loading... Entry Lo…" at bounding box center [397, 230] width 795 height 408
click at [19, 267] on div "Loading... Desks 1 Loading... Breakroom Loading... Office 1 Loading... Entry Lo…" at bounding box center [397, 230] width 795 height 408
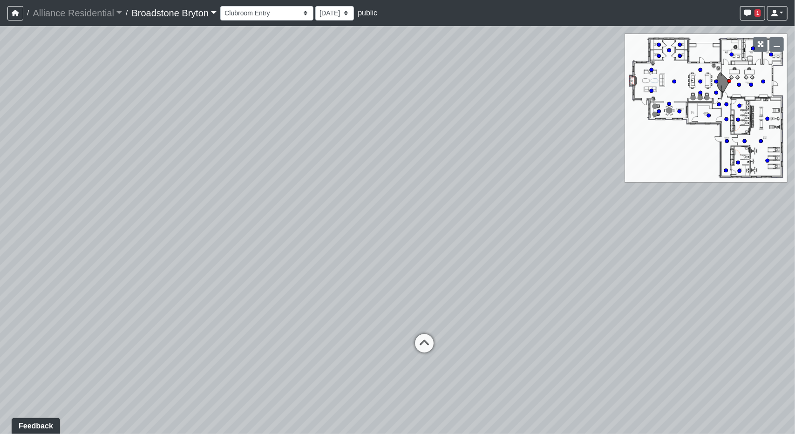
click at [494, 305] on div "Loading... Desks 1 Loading... Breakroom Loading... Office 1 Loading... Entry Lo…" at bounding box center [397, 230] width 795 height 408
click at [127, 276] on div "Loading... Desks 1 Loading... Breakroom Loading... Office 1 Loading... Entry Lo…" at bounding box center [397, 230] width 795 height 408
click at [338, 246] on div "Loading... Desks 1 Loading... Breakroom Loading... Office 1 Loading... Entry Lo…" at bounding box center [397, 230] width 795 height 408
click at [385, 371] on icon at bounding box center [392, 373] width 28 height 28
click at [323, 366] on icon at bounding box center [315, 367] width 28 height 28
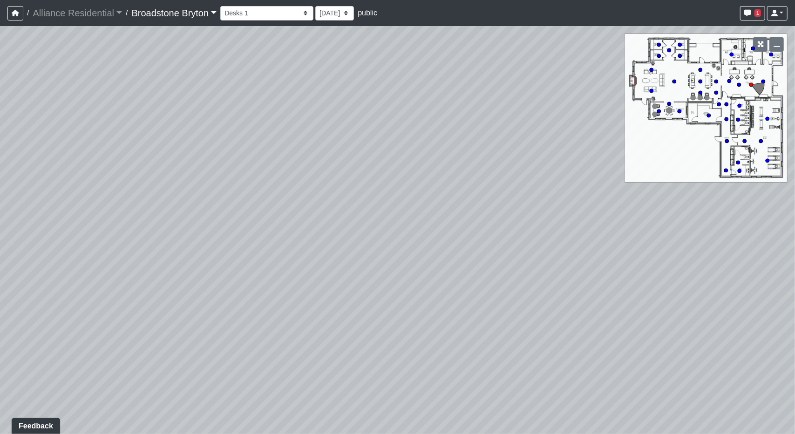
click at [350, 260] on div "Loading... Desks 1 Loading... Breakroom Loading... Office 1 Loading... Entry Lo…" at bounding box center [397, 230] width 795 height 408
click at [0, 266] on div "Loading... Desks 1 Loading... Breakroom Loading... Office 1 Loading... Entry Lo…" at bounding box center [397, 230] width 795 height 408
click at [481, 246] on div "Loading... Desks 1 Loading... Breakroom Loading... Office 1 Loading... Entry Lo…" at bounding box center [397, 230] width 795 height 408
click at [145, 216] on div "Loading... Desks 1 Loading... Breakroom Loading... Office 1 Loading... Entry Lo…" at bounding box center [397, 230] width 795 height 408
click at [122, 298] on div "Loading... Desks 1 Loading... Breakroom Loading... Office 1 Loading... Entry Lo…" at bounding box center [397, 230] width 795 height 408
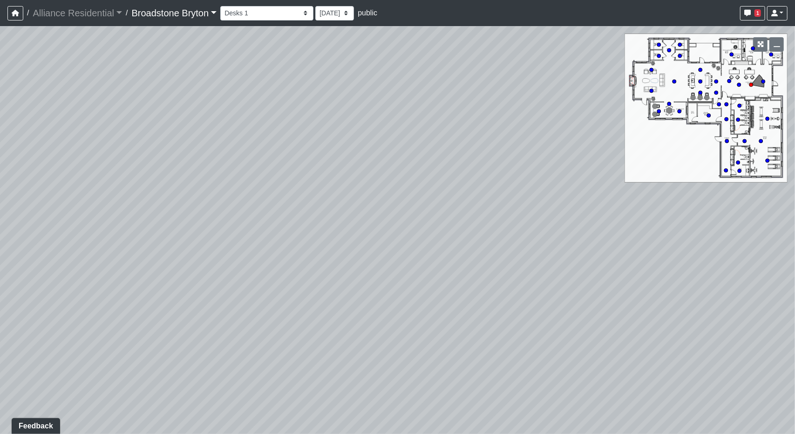
click at [228, 293] on div "Loading... Desks 1 Loading... Breakroom Loading... Office 1 Loading... Entry Lo…" at bounding box center [397, 230] width 795 height 408
click at [353, 338] on div "Loading... Desks 1 Loading... Breakroom Loading... Office 1 Loading... Entry Lo…" at bounding box center [397, 230] width 795 height 408
click at [381, 309] on div "Loading... Desks 1 Loading... Breakroom Loading... Office 1 Loading... Entry Lo…" at bounding box center [397, 230] width 795 height 408
click at [317, 259] on div "Loading... Desks 1 Loading... Breakroom Loading... Office 1 Loading... Entry Lo…" at bounding box center [397, 230] width 795 height 408
click at [206, 256] on div "Loading... Desks 1 Loading... Breakroom Loading... Office 1 Loading... Entry Lo…" at bounding box center [397, 230] width 795 height 408
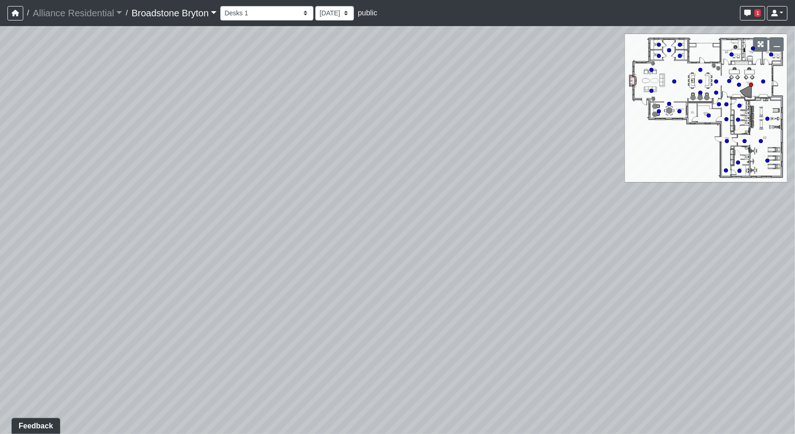
click at [270, 247] on div "Loading... Desks 1 Loading... Breakroom Loading... Office 1 Loading... Entry Lo…" at bounding box center [397, 230] width 795 height 408
click at [404, 323] on div "Loading... Desks 1 Loading... Breakroom Loading... Office 1 Loading... Entry Lo…" at bounding box center [397, 230] width 795 height 408
click at [431, 114] on div "Loading... Desks 1 Loading... Breakroom Loading... Office 1 Loading... Entry Lo…" at bounding box center [397, 230] width 795 height 408
click at [491, 276] on div "Loading... Desks 1 Loading... Breakroom Loading... Office 1 Loading... Entry Lo…" at bounding box center [397, 230] width 795 height 408
click at [335, 281] on div "Loading... Desks 1 Loading... Breakroom Loading... Office 1 Loading... Entry Lo…" at bounding box center [397, 230] width 795 height 408
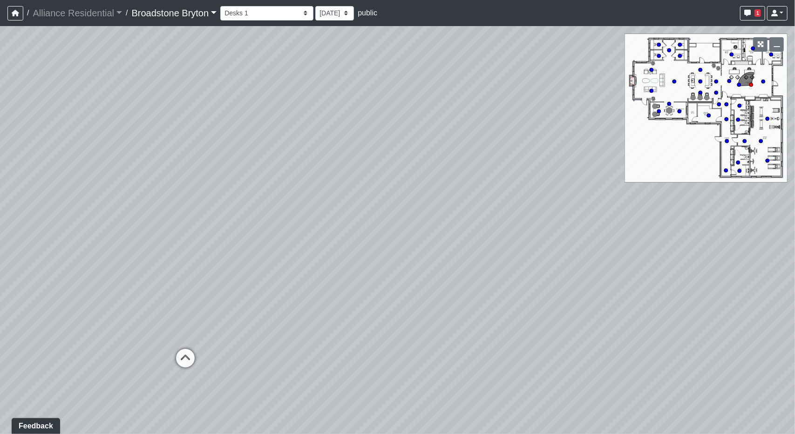
click at [251, 321] on div "Loading... Desks 1 Loading... Breakroom Loading... Office 1 Loading... Entry Lo…" at bounding box center [397, 230] width 795 height 408
click at [529, 315] on div "Loading... Desks 1 Loading... Breakroom Loading... Office 1 Loading... Entry Lo…" at bounding box center [397, 230] width 795 height 408
click at [533, 311] on icon at bounding box center [546, 321] width 28 height 28
click at [509, 308] on div "Loading... Desks 1 Loading... Breakroom Loading... Office 1 Loading... Entry Lo…" at bounding box center [397, 230] width 795 height 408
click at [325, 276] on div "Loading... Desks 1 Loading... Breakroom Loading... Office 1 Loading... Entry Lo…" at bounding box center [397, 230] width 795 height 408
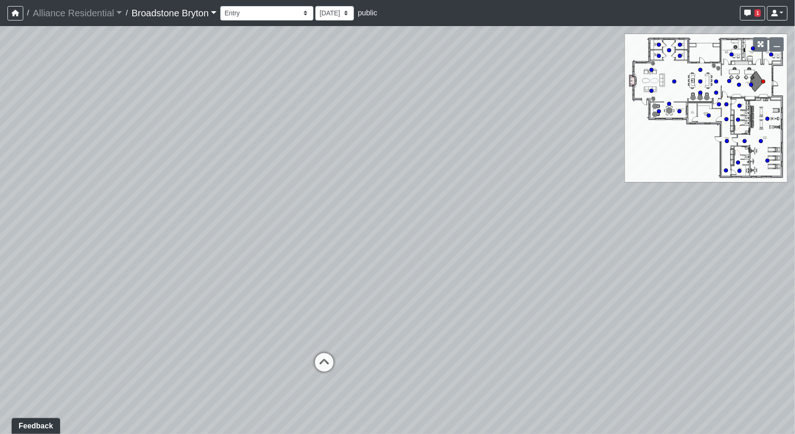
drag, startPoint x: 374, startPoint y: 206, endPoint x: 264, endPoint y: 197, distance: 110.8
click at [264, 197] on div "Loading... Desks 1 Loading... Breakroom Loading... Office 1 Loading... Entry Lo…" at bounding box center [397, 230] width 795 height 408
click at [778, 46] on icon "button" at bounding box center [777, 44] width 7 height 7
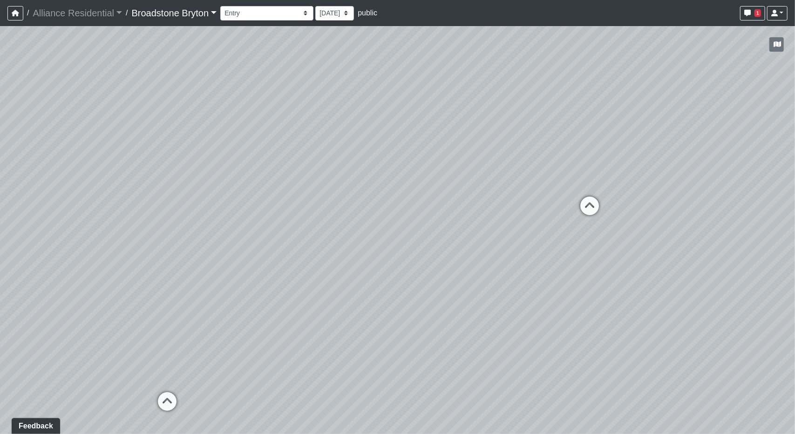
drag, startPoint x: 548, startPoint y: 179, endPoint x: 353, endPoint y: 166, distance: 195.2
click at [353, 166] on div "Loading... Desks 1 Loading... Breakroom Loading... Office 1 Loading... Entry Lo…" at bounding box center [397, 230] width 795 height 408
drag, startPoint x: 418, startPoint y: 238, endPoint x: 648, endPoint y: 241, distance: 230.7
click at [649, 241] on div "Loading... Desks 1 Loading... Breakroom Loading... Office 1 Loading... Entry Lo…" at bounding box center [397, 230] width 795 height 408
click at [353, 356] on icon at bounding box center [349, 352] width 28 height 28
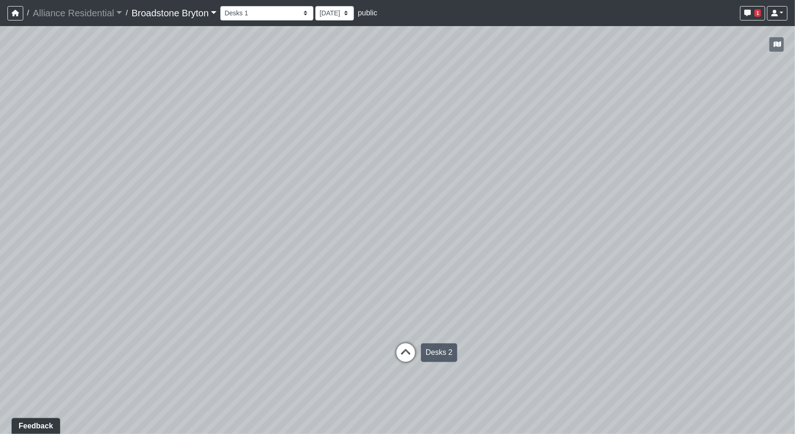
click at [393, 355] on icon at bounding box center [406, 357] width 28 height 28
click at [461, 372] on div "Loading... Desks 1 Loading... Breakroom Loading... Office 1 Loading... Entry Lo…" at bounding box center [397, 230] width 795 height 408
click at [467, 375] on div "Loading... Desks 1 Loading... Breakroom Loading... Office 1 Loading... Entry Lo…" at bounding box center [397, 230] width 795 height 408
click at [474, 377] on icon at bounding box center [482, 385] width 28 height 28
drag, startPoint x: 243, startPoint y: 311, endPoint x: 380, endPoint y: 303, distance: 137.2
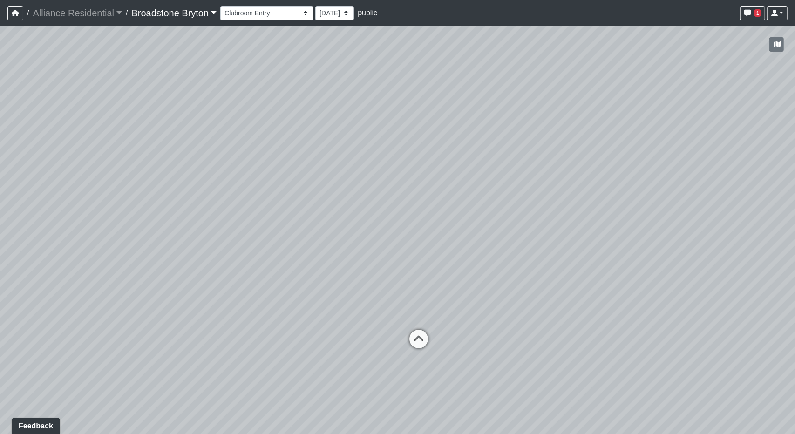
click at [380, 303] on div "Loading... Desks 1 Loading... Breakroom Loading... Office 1 Loading... Entry Lo…" at bounding box center [397, 230] width 795 height 408
click at [474, 335] on icon at bounding box center [482, 348] width 28 height 28
drag, startPoint x: 290, startPoint y: 315, endPoint x: 411, endPoint y: 322, distance: 121.8
click at [411, 322] on div "Loading... Desks 1 Loading... Breakroom Loading... Office 1 Loading... Entry Lo…" at bounding box center [397, 230] width 795 height 408
drag, startPoint x: 493, startPoint y: 183, endPoint x: 302, endPoint y: 185, distance: 191.1
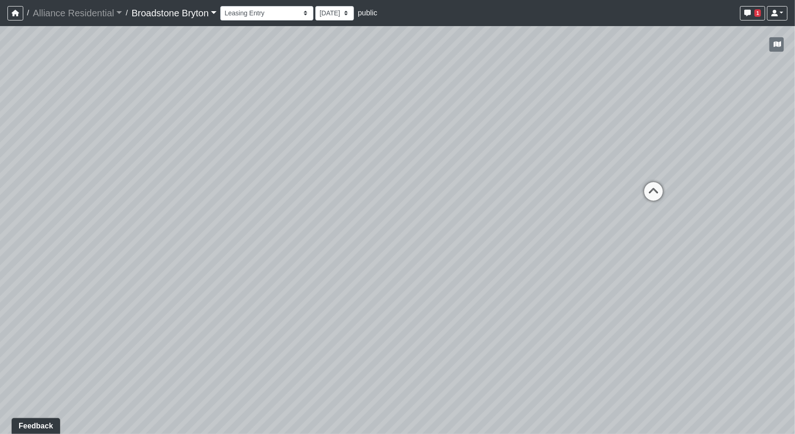
click at [302, 185] on div "Loading... Desks 1 Loading... Breakroom Loading... Office 1 Loading... Entry Lo…" at bounding box center [397, 230] width 795 height 408
click at [651, 188] on icon at bounding box center [654, 196] width 28 height 28
drag, startPoint x: 377, startPoint y: 228, endPoint x: 492, endPoint y: 216, distance: 115.7
click at [492, 216] on div "Loading... Desks 1 Loading... Breakroom Loading... Office 1 Loading... Entry Lo…" at bounding box center [397, 230] width 795 height 408
click at [409, 266] on icon at bounding box center [416, 261] width 28 height 28
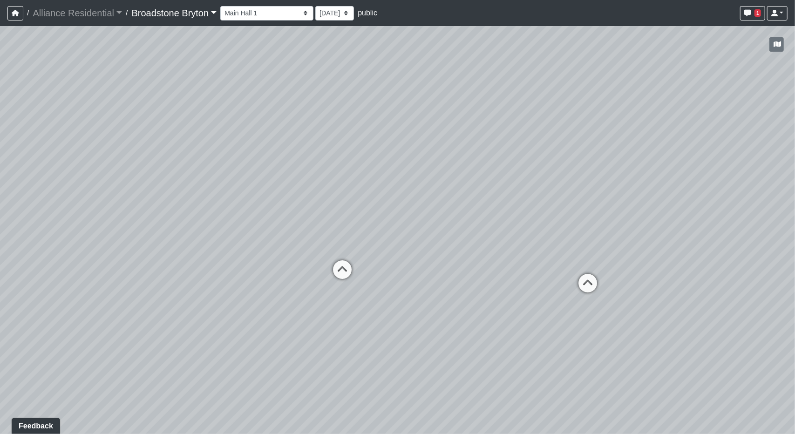
drag, startPoint x: 501, startPoint y: 186, endPoint x: 550, endPoint y: 191, distance: 49.1
click at [550, 191] on div "Loading... Desks 1 Loading... Breakroom Loading... Office 1 Loading... Entry Lo…" at bounding box center [397, 230] width 795 height 408
drag, startPoint x: 340, startPoint y: 307, endPoint x: 609, endPoint y: 303, distance: 269.4
click at [609, 303] on div "Loading... Desks 1 Loading... Breakroom Loading... Office 1 Loading... Entry Lo…" at bounding box center [397, 230] width 795 height 408
drag, startPoint x: 422, startPoint y: 287, endPoint x: 629, endPoint y: 294, distance: 207.0
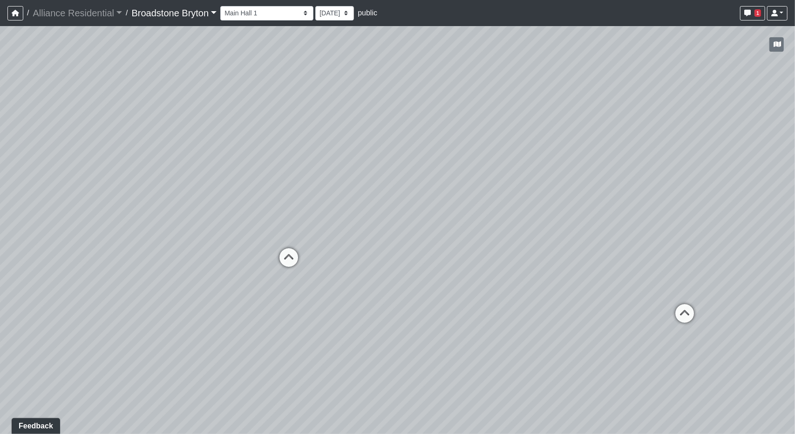
click at [629, 294] on div "Loading... Desks 1 Loading... Breakroom Loading... Office 1 Loading... Entry Lo…" at bounding box center [397, 230] width 795 height 408
drag, startPoint x: 250, startPoint y: 314, endPoint x: 454, endPoint y: 329, distance: 204.6
click at [454, 329] on div "Loading... Desks 1 Loading... Breakroom Loading... Office 1 Loading... Entry Lo…" at bounding box center [397, 230] width 795 height 408
click at [496, 269] on icon at bounding box center [489, 278] width 28 height 28
drag, startPoint x: 228, startPoint y: 195, endPoint x: 475, endPoint y: 199, distance: 247.0
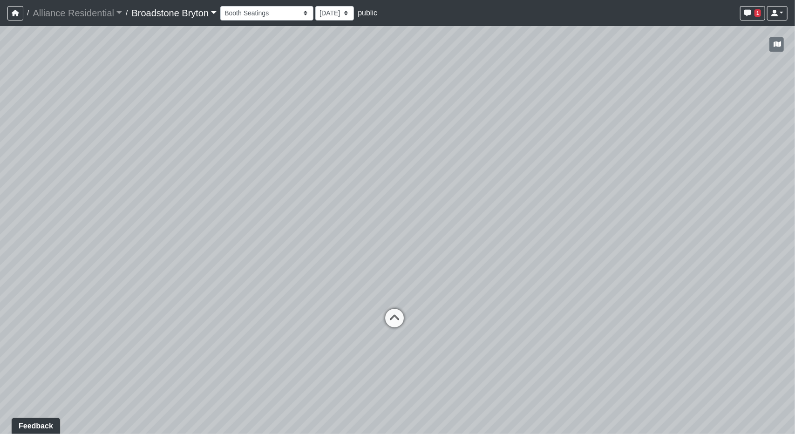
click at [445, 201] on div "Loading... Desks 1 Loading... Breakroom Loading... Office 1 Loading... Entry Lo…" at bounding box center [397, 230] width 795 height 408
drag, startPoint x: 255, startPoint y: 200, endPoint x: 400, endPoint y: 194, distance: 145.0
click at [539, 182] on div "Loading... Desks 1 Loading... Breakroom Loading... Office 1 Loading... Entry Lo…" at bounding box center [397, 230] width 795 height 408
drag, startPoint x: 339, startPoint y: 196, endPoint x: 448, endPoint y: 221, distance: 111.3
click at [452, 229] on div "Loading... Desks 1 Loading... Breakroom Loading... Office 1 Loading... Entry Lo…" at bounding box center [397, 230] width 795 height 408
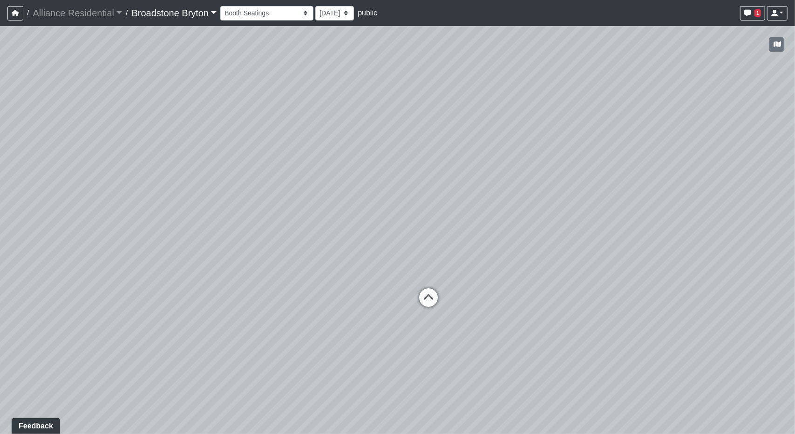
drag, startPoint x: 521, startPoint y: 115, endPoint x: 620, endPoint y: 192, distance: 124.5
click at [620, 192] on div "Loading... Desks 1 Loading... Breakroom Loading... Office 1 Loading... Entry Lo…" at bounding box center [397, 230] width 795 height 408
click at [746, 15] on icon "button" at bounding box center [748, 13] width 7 height 7
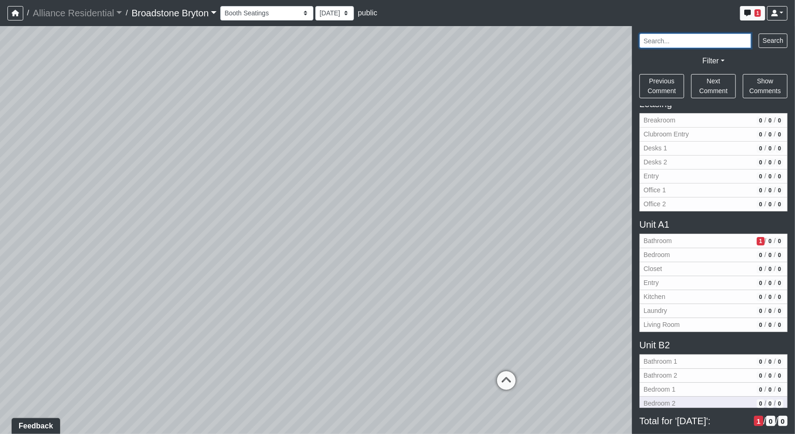
scroll to position [473, 0]
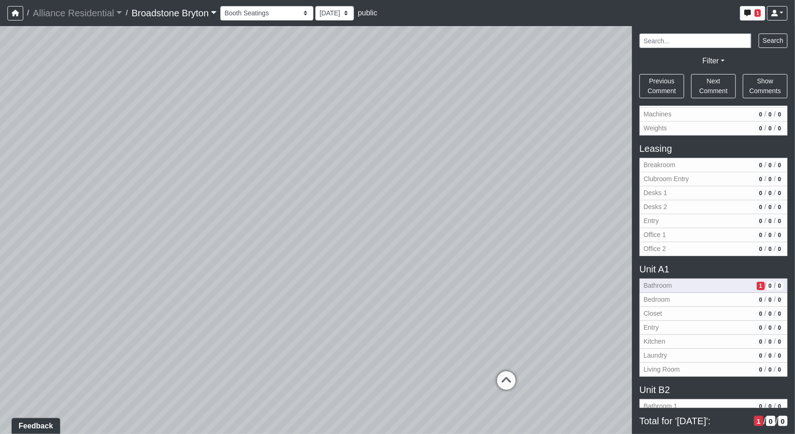
click at [679, 281] on span "Bathroom" at bounding box center [699, 286] width 110 height 10
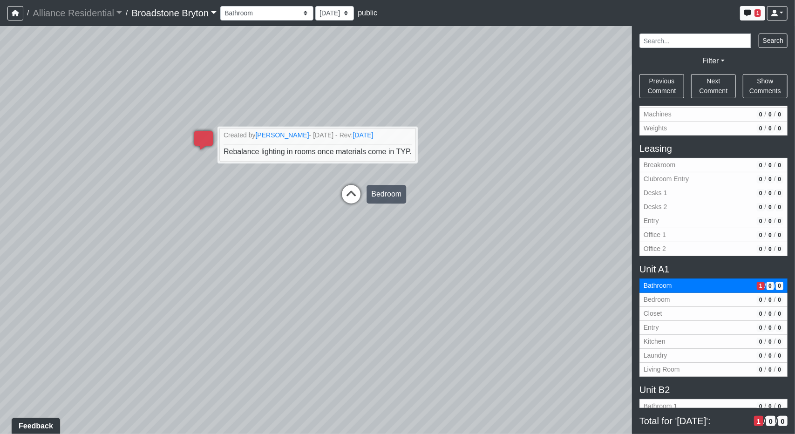
click at [357, 192] on icon at bounding box center [351, 199] width 28 height 28
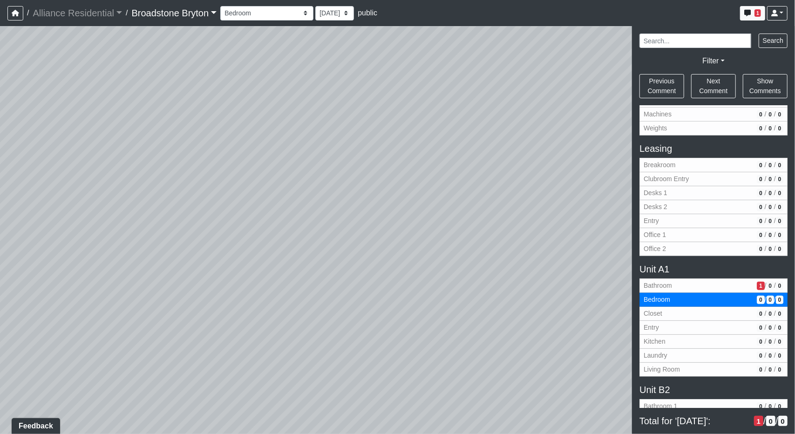
drag, startPoint x: 501, startPoint y: 220, endPoint x: 160, endPoint y: 206, distance: 340.9
click at [154, 205] on div "Loading... Desks 1 Loading... Breakroom Loading... Office 1 Loading... Entry Lo…" at bounding box center [397, 230] width 795 height 408
click at [436, 221] on div "Loading... Desks 1 Loading... Breakroom Loading... Office 1 Loading... Entry Lo…" at bounding box center [397, 230] width 795 height 408
click at [310, 169] on icon at bounding box center [304, 174] width 28 height 28
select select "5t4x5SFUGGhcucGnn6HYix"
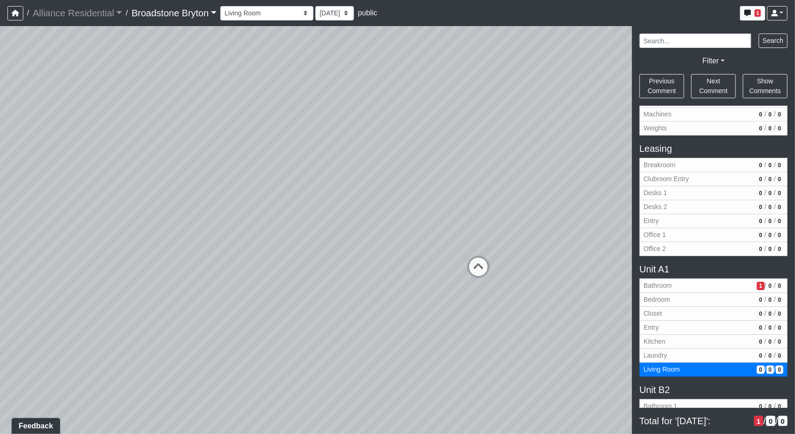
drag, startPoint x: 521, startPoint y: 196, endPoint x: 120, endPoint y: 212, distance: 401.5
click at [121, 212] on div "Loading... Desks 1 Loading... Breakroom Loading... Office 1 Loading... Entry Lo…" at bounding box center [397, 230] width 795 height 408
